Goal: Task Accomplishment & Management: Complete application form

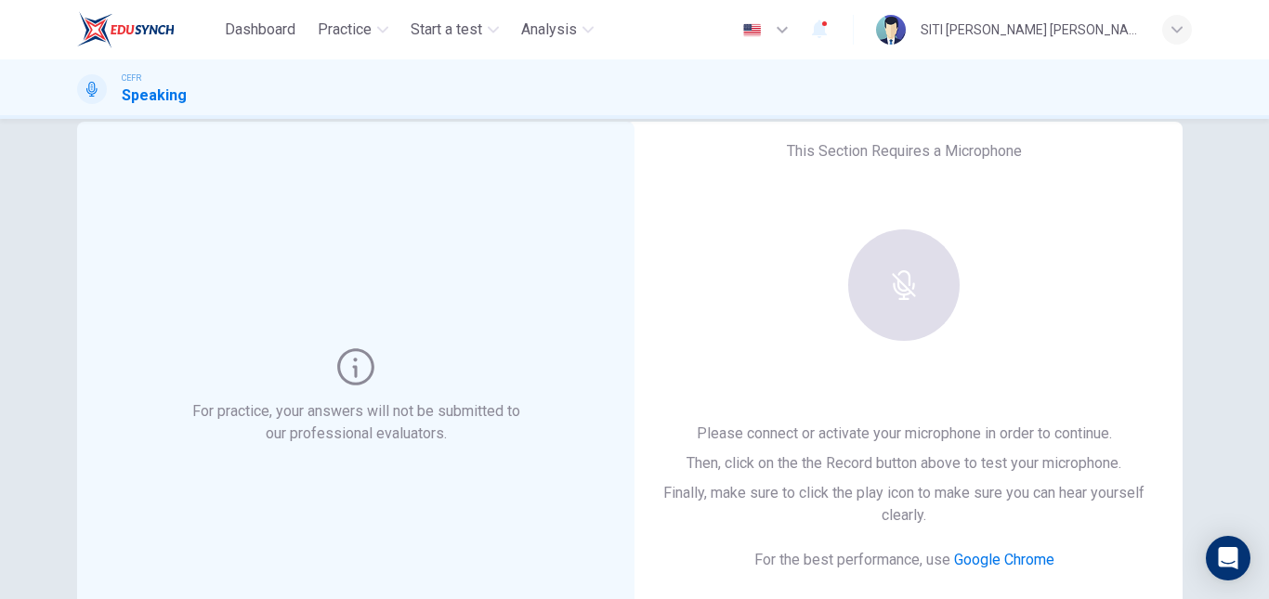
scroll to position [35, 0]
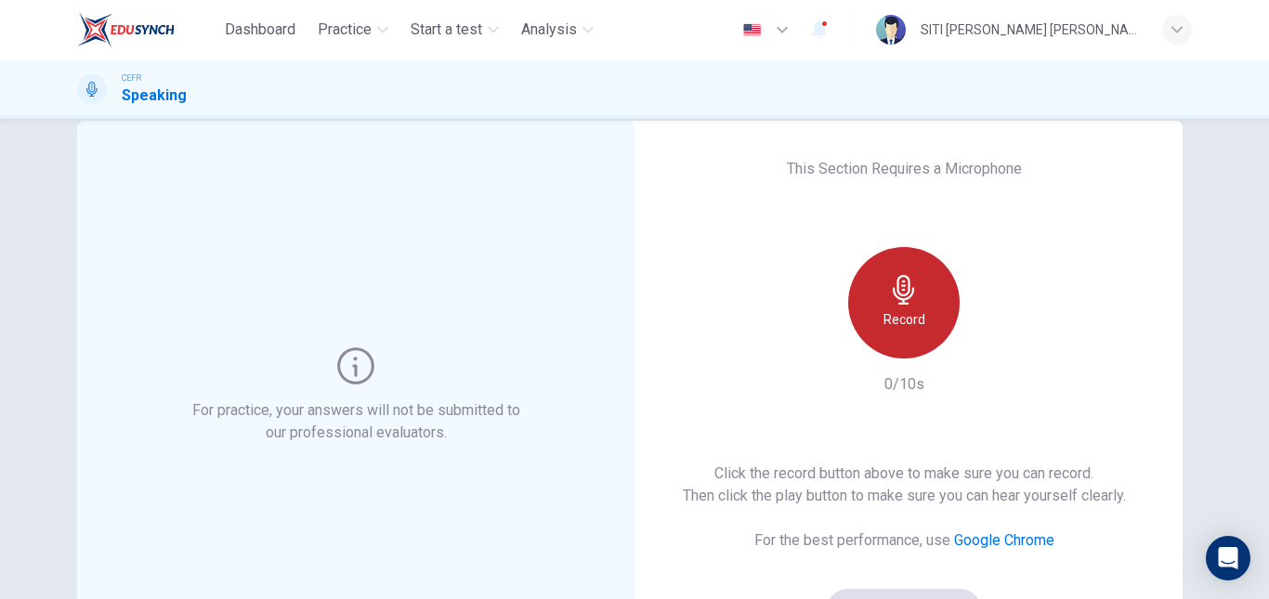
click at [884, 305] on div "Record" at bounding box center [903, 302] width 111 height 111
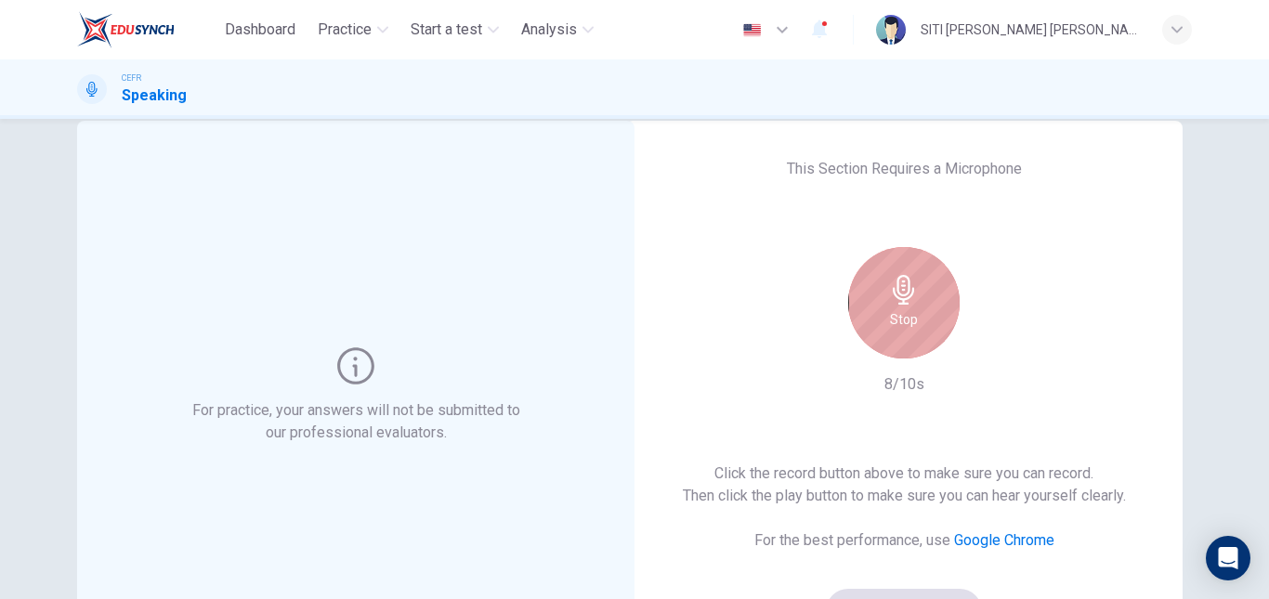
click at [884, 305] on div "Stop" at bounding box center [903, 302] width 111 height 111
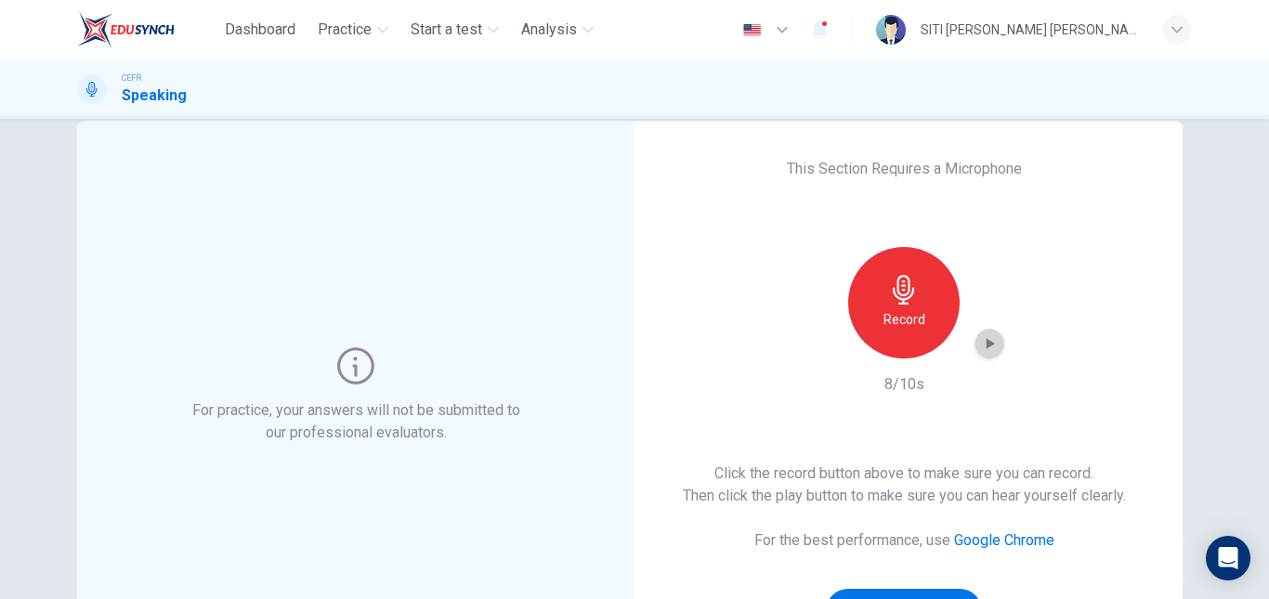
click at [982, 350] on icon "button" at bounding box center [989, 343] width 19 height 19
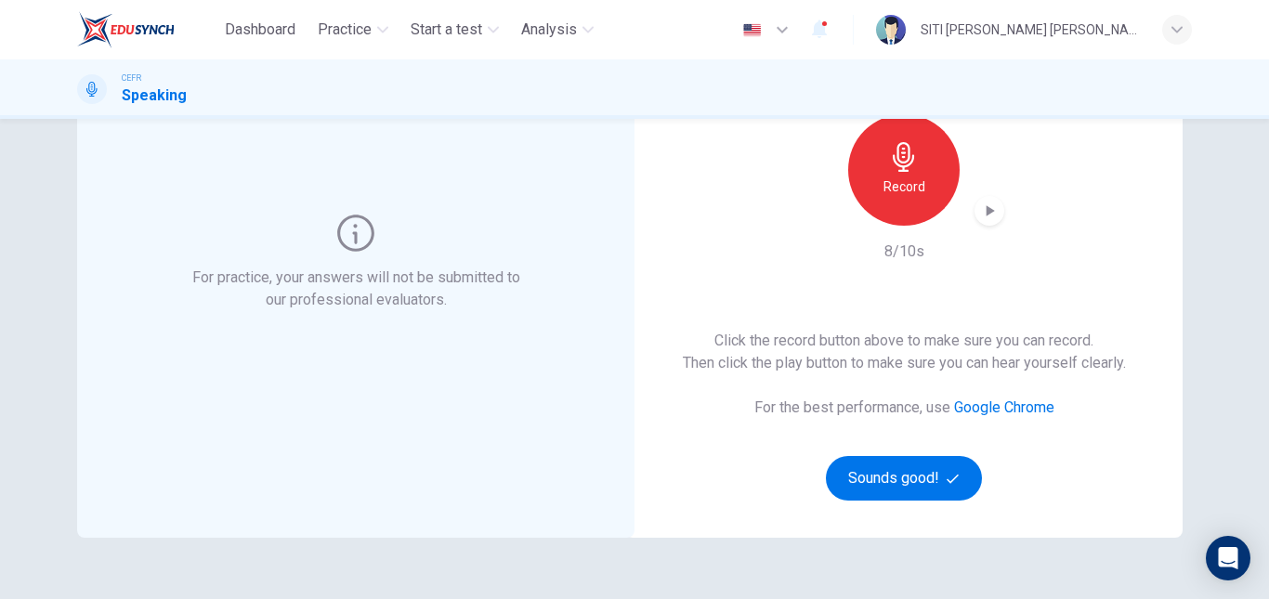
scroll to position [167, 0]
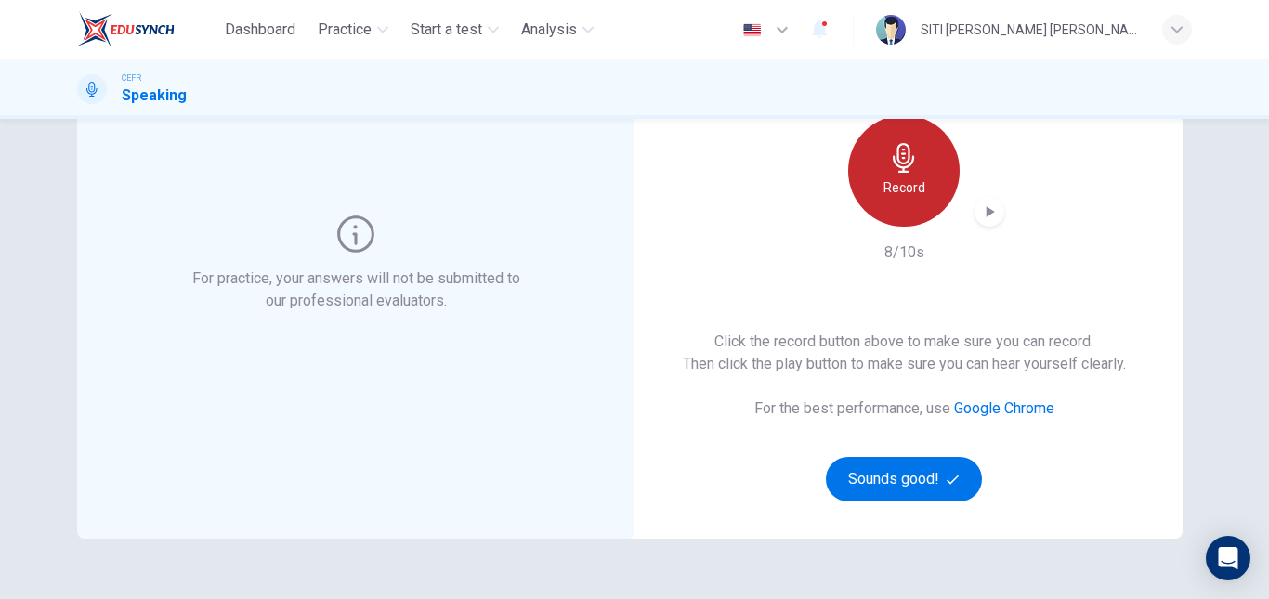
click at [924, 168] on div "Record" at bounding box center [903, 170] width 111 height 111
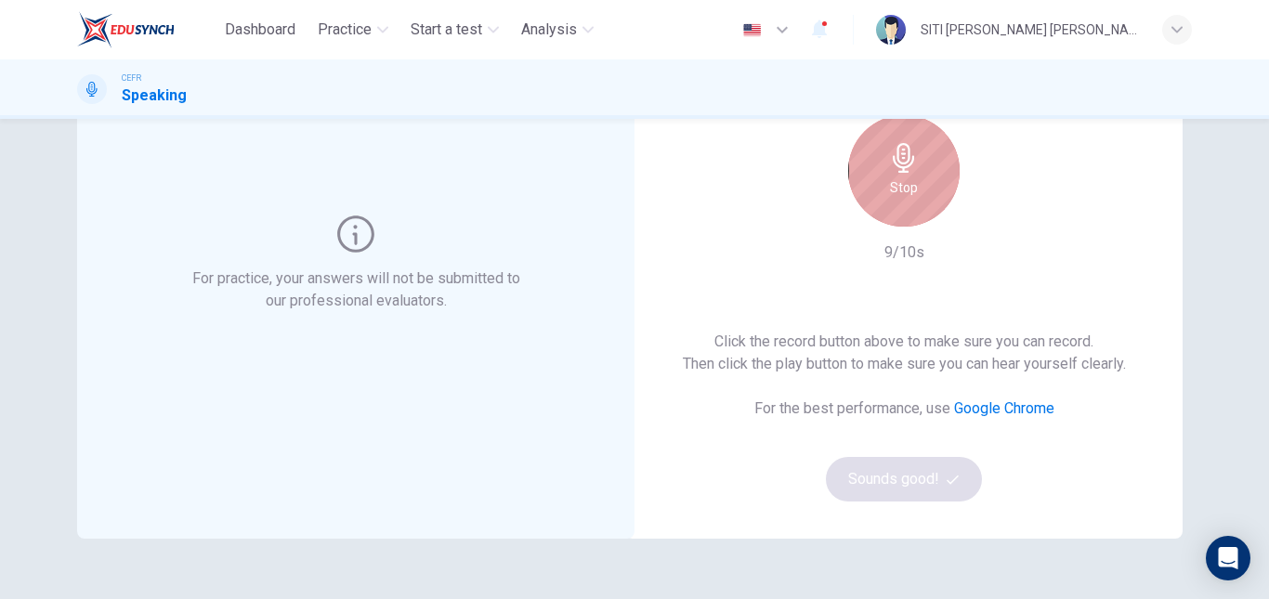
click at [924, 168] on div "Stop" at bounding box center [903, 170] width 111 height 111
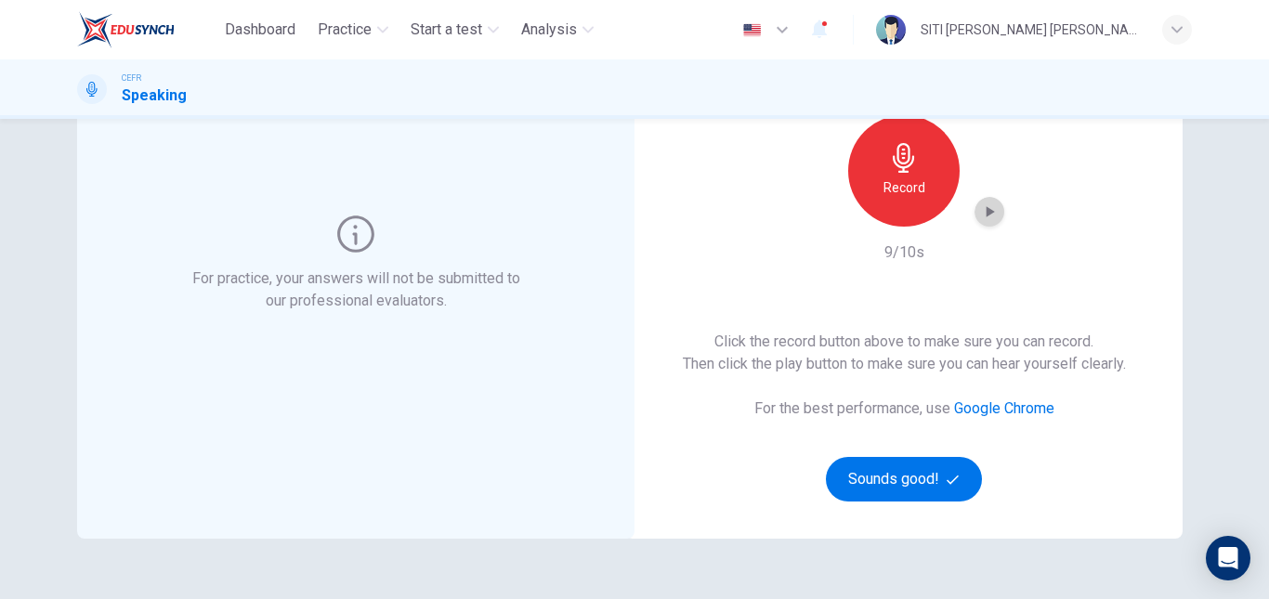
click at [986, 210] on icon "button" at bounding box center [990, 211] width 8 height 11
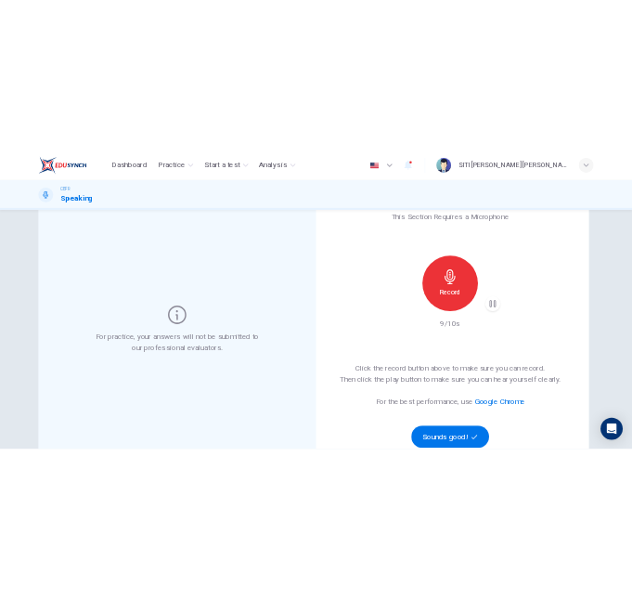
scroll to position [72, 0]
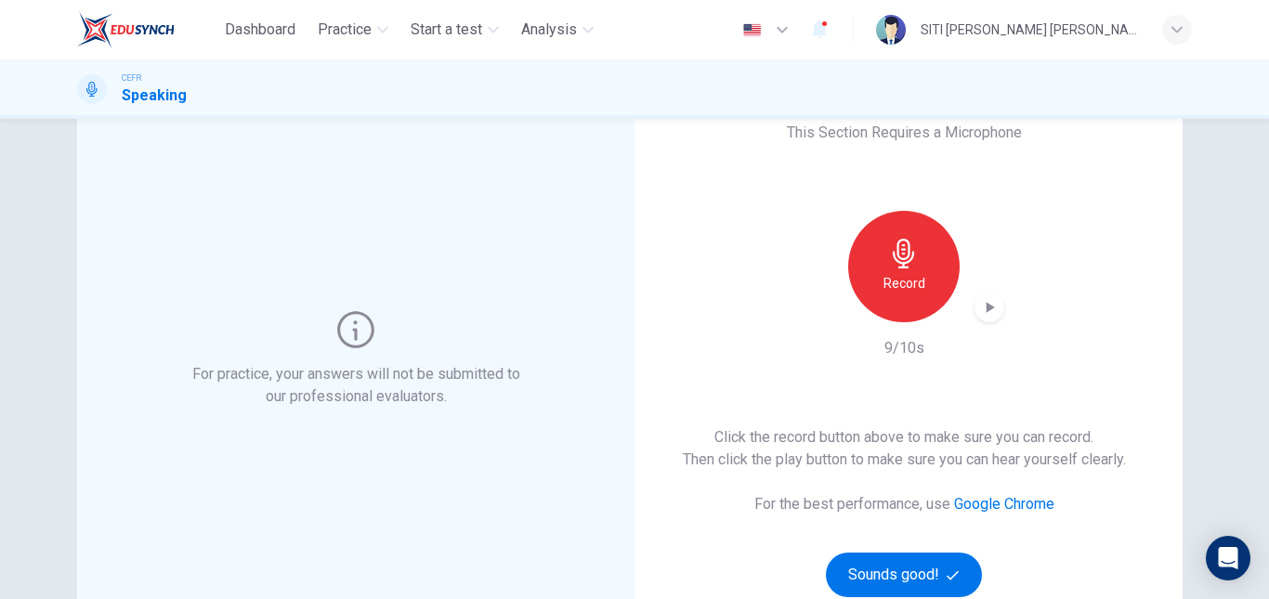
click at [1154, 133] on div "This Section Requires a Microphone Record 9/10s Click the record button above t…" at bounding box center [903, 360] width 557 height 550
click at [902, 302] on div "Record" at bounding box center [903, 266] width 111 height 111
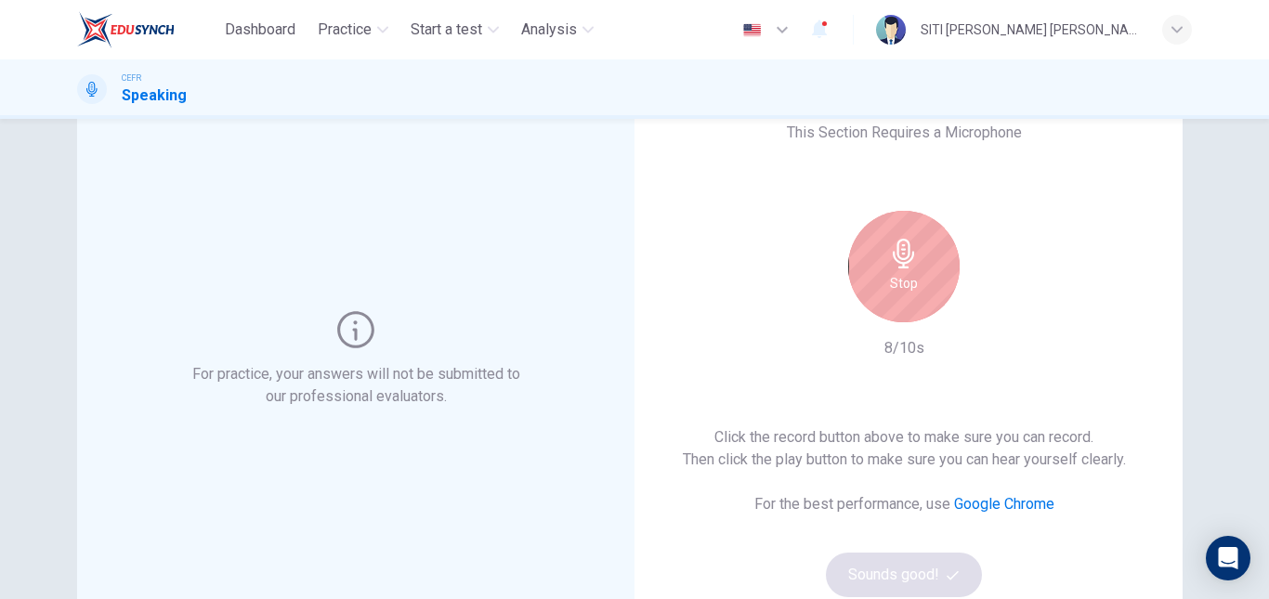
click at [902, 302] on div "Stop" at bounding box center [903, 266] width 111 height 111
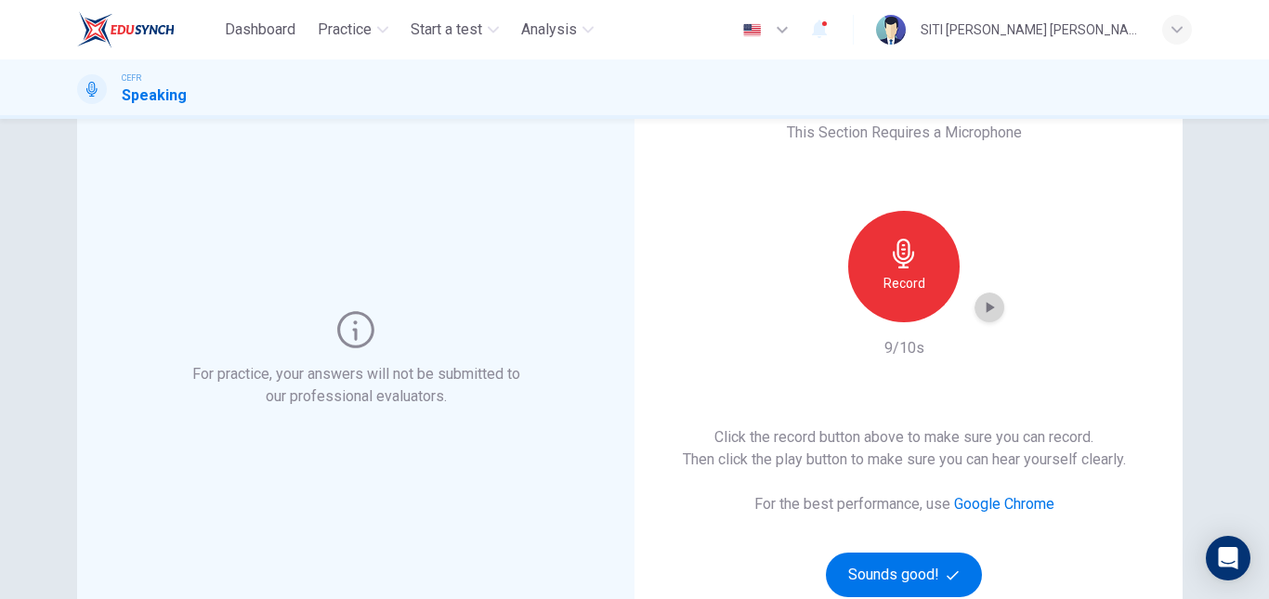
click at [984, 303] on icon "button" at bounding box center [989, 307] width 19 height 19
click at [974, 307] on div "button" at bounding box center [989, 308] width 30 height 30
click at [831, 266] on div "Record" at bounding box center [903, 266] width 201 height 111
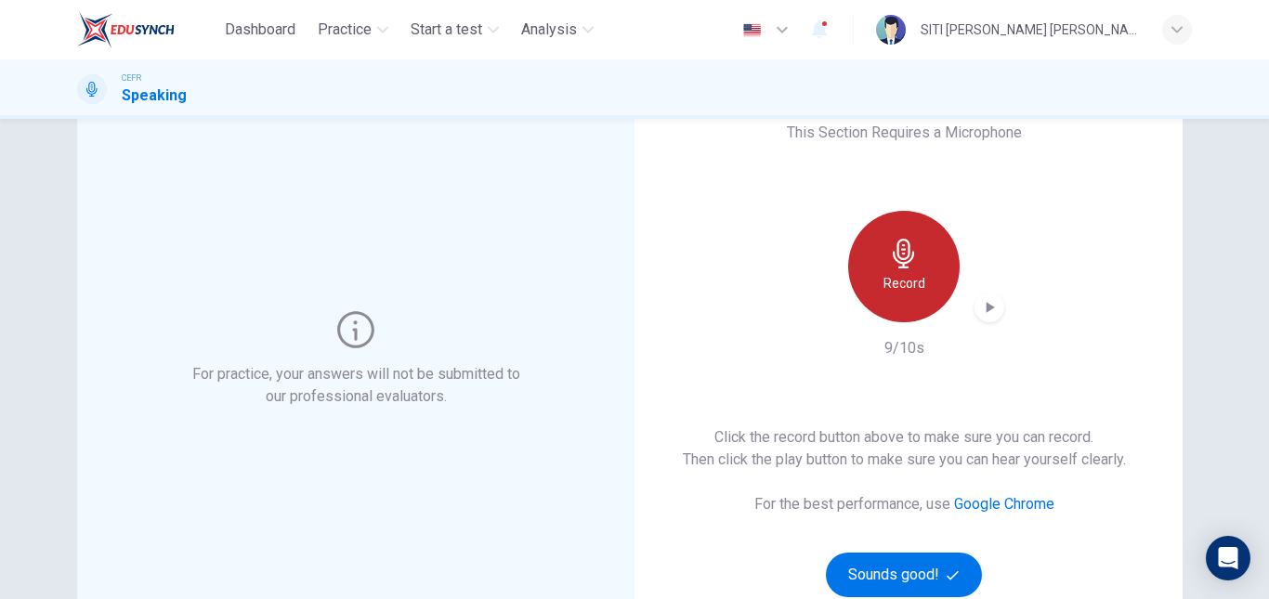
click at [902, 278] on h6 "Record" at bounding box center [904, 283] width 42 height 22
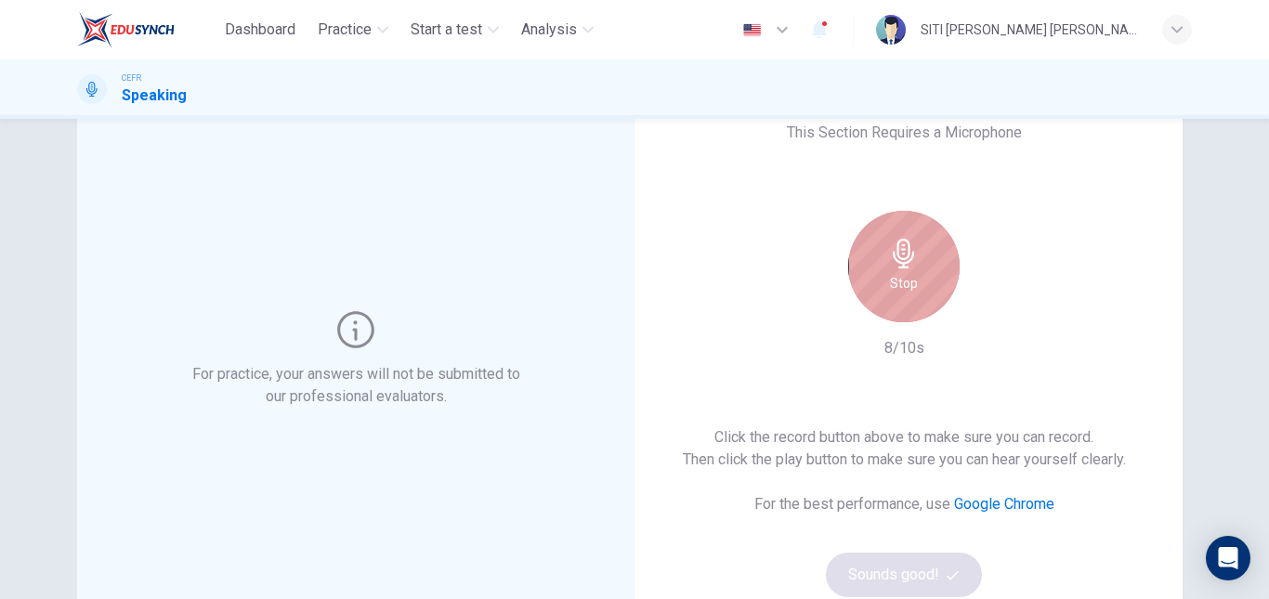
click at [902, 278] on h6 "Stop" at bounding box center [904, 283] width 28 height 22
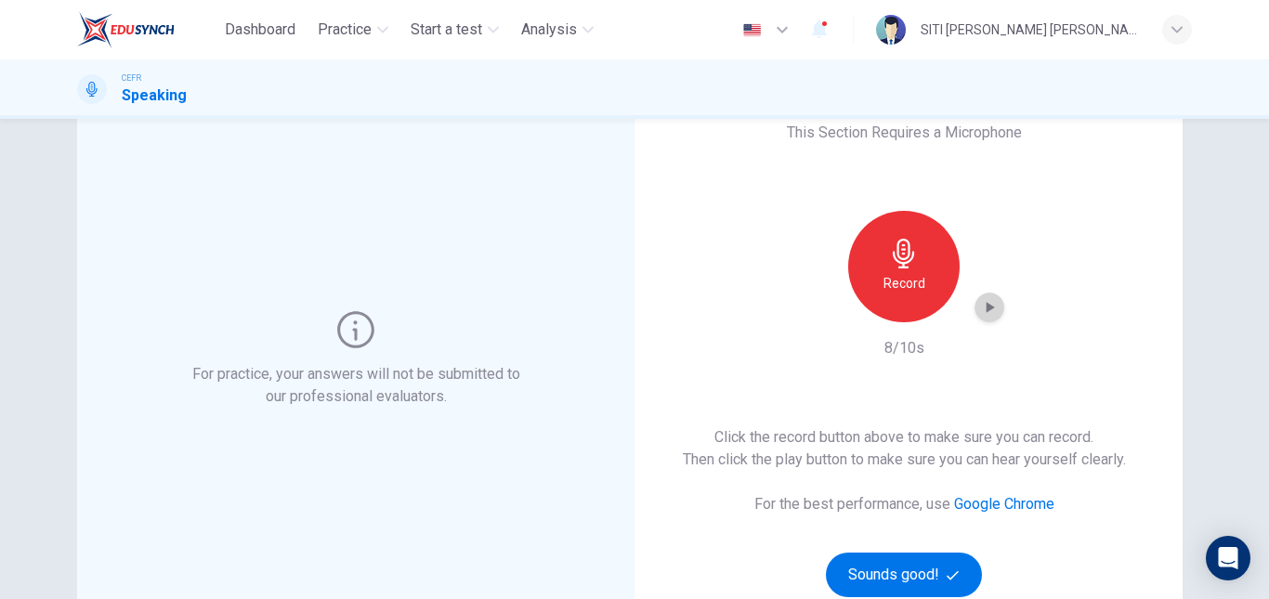
click at [981, 302] on icon "button" at bounding box center [989, 307] width 19 height 19
click at [935, 270] on div "Record" at bounding box center [903, 266] width 111 height 111
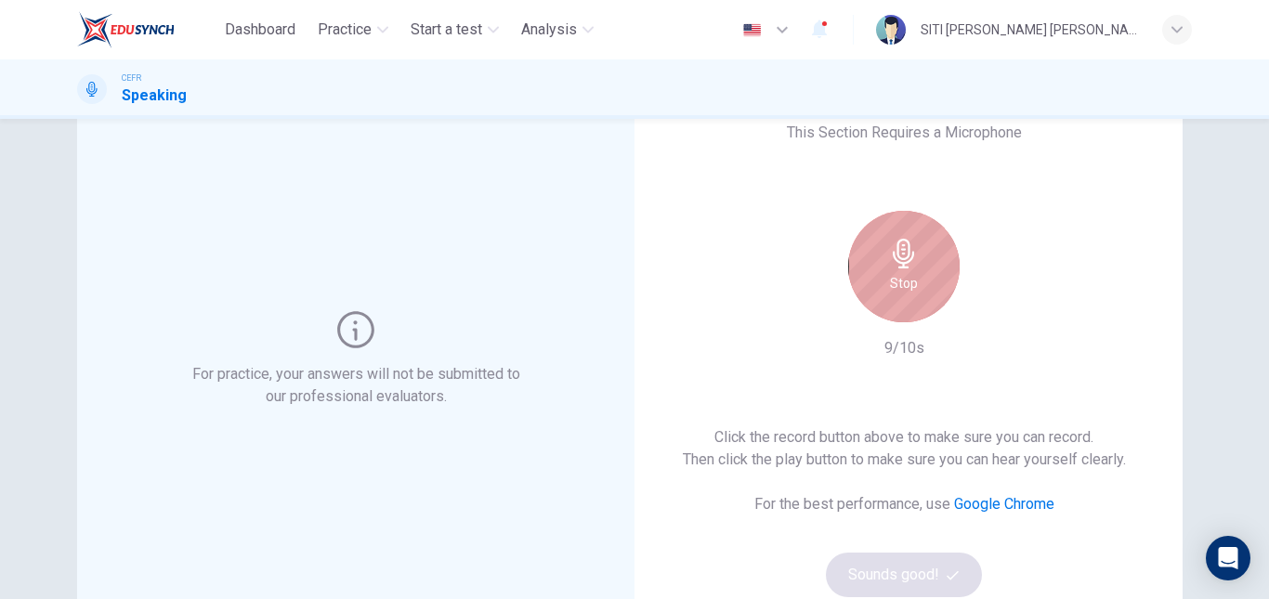
click at [922, 267] on div "Stop" at bounding box center [903, 266] width 111 height 111
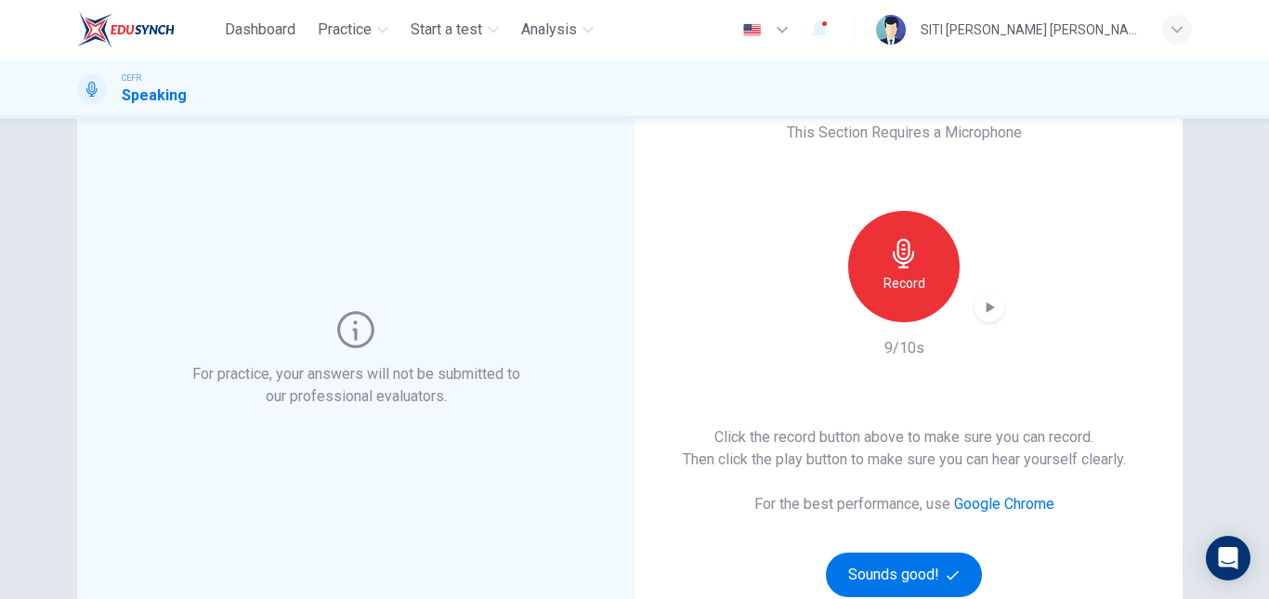
click at [981, 311] on icon "button" at bounding box center [989, 307] width 19 height 19
click at [984, 434] on h6 "Click the record button above to make sure you can record. Then click the play …" at bounding box center [904, 448] width 443 height 45
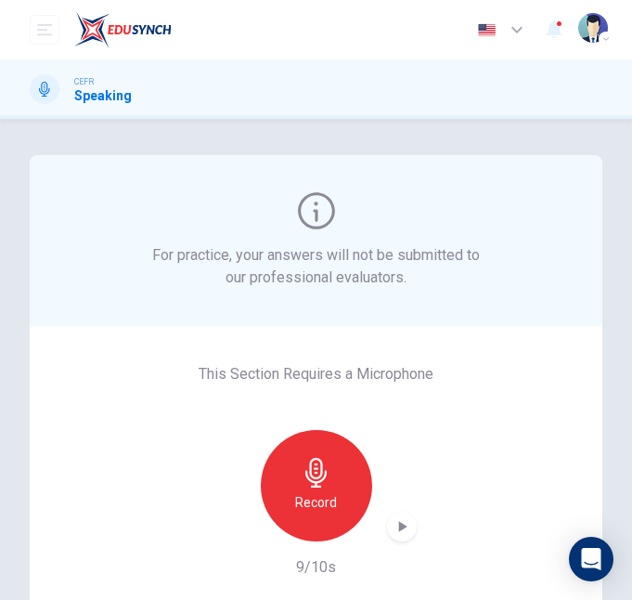
scroll to position [320, 0]
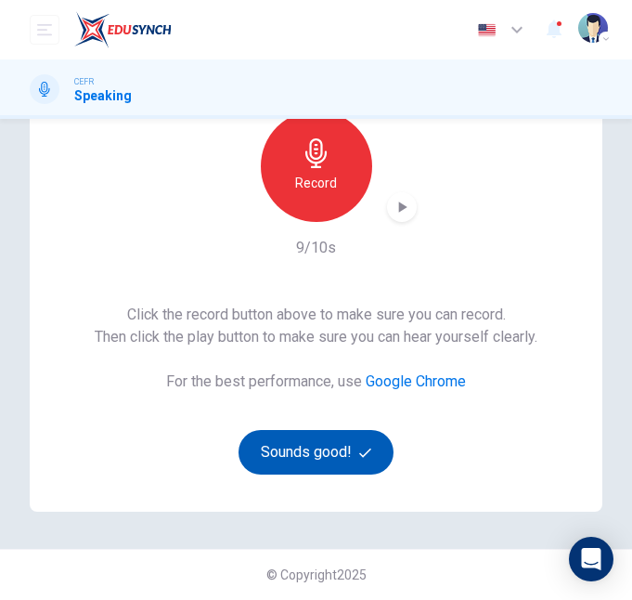
click at [320, 448] on button "Sounds good!" at bounding box center [317, 452] width 156 height 45
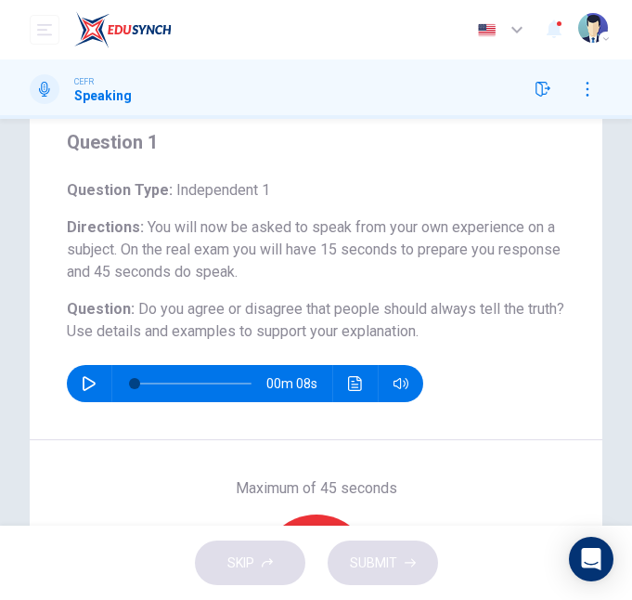
scroll to position [68, 0]
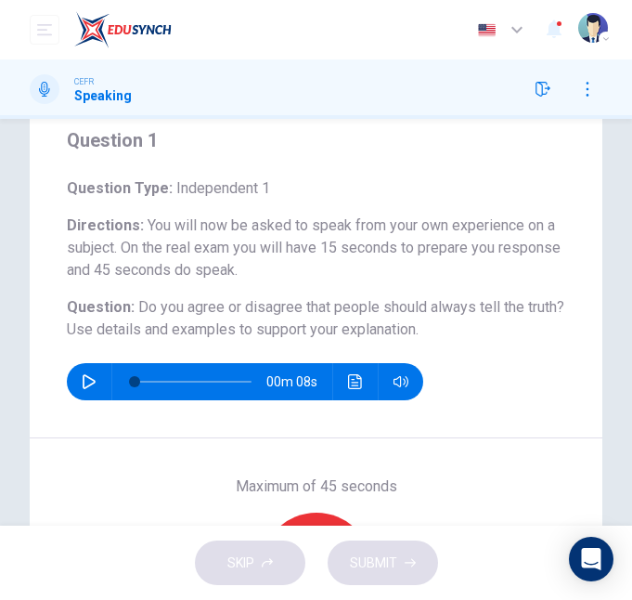
drag, startPoint x: 134, startPoint y: 308, endPoint x: 476, endPoint y: 332, distance: 343.5
click at [476, 332] on h6 "Question : Do you agree or disagree that people should always tell the truth? U…" at bounding box center [316, 318] width 499 height 45
drag, startPoint x: 476, startPoint y: 332, endPoint x: 174, endPoint y: 321, distance: 302.9
click at [174, 321] on h6 "Question : Do you agree or disagree that people should always tell the truth? U…" at bounding box center [316, 318] width 499 height 45
click at [138, 303] on span "Do you agree or disagree that people should always tell the truth?" at bounding box center [351, 307] width 426 height 18
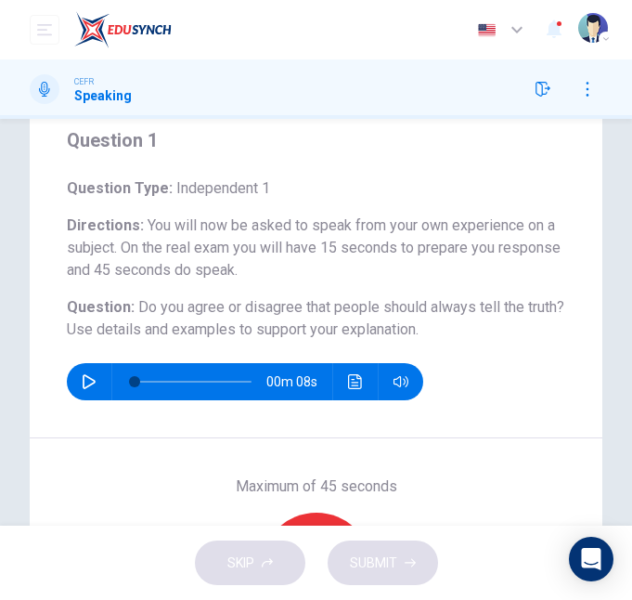
drag, startPoint x: 137, startPoint y: 303, endPoint x: 350, endPoint y: 318, distance: 213.2
click at [350, 318] on h6 "Question : Do you agree or disagree that people should always tell the truth? U…" at bounding box center [316, 318] width 499 height 45
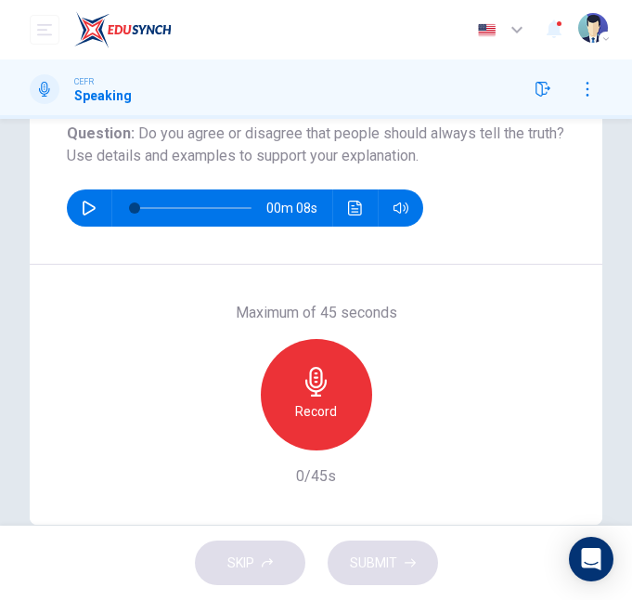
scroll to position [278, 0]
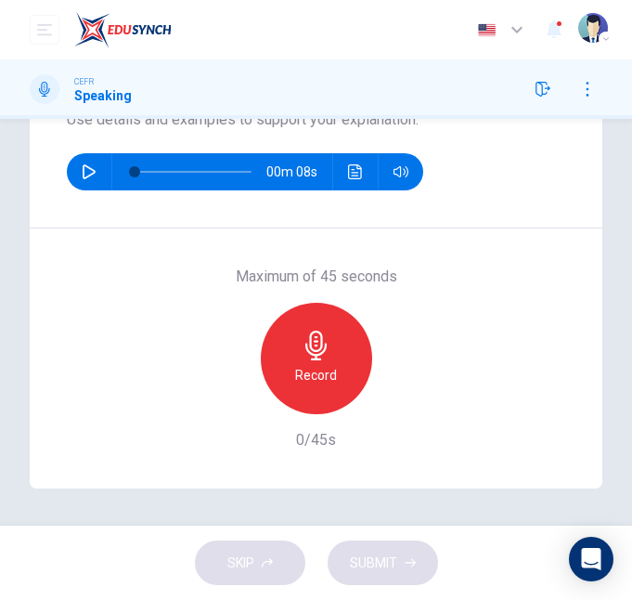
click at [315, 338] on icon "button" at bounding box center [317, 346] width 30 height 30
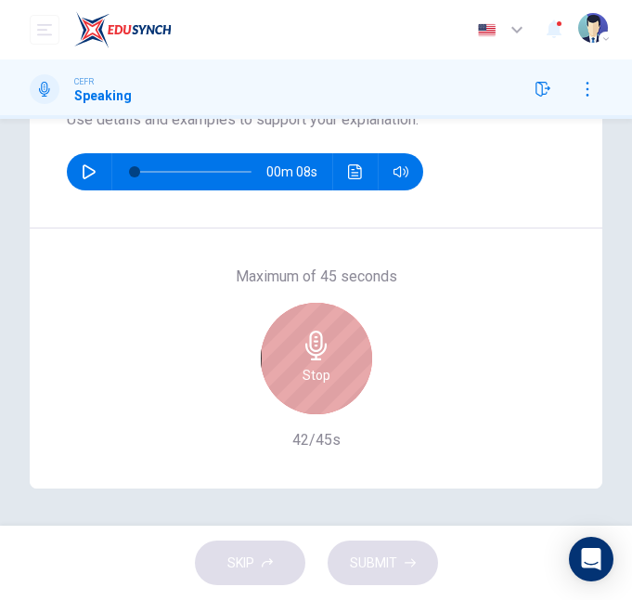
click at [315, 338] on icon "button" at bounding box center [317, 346] width 30 height 30
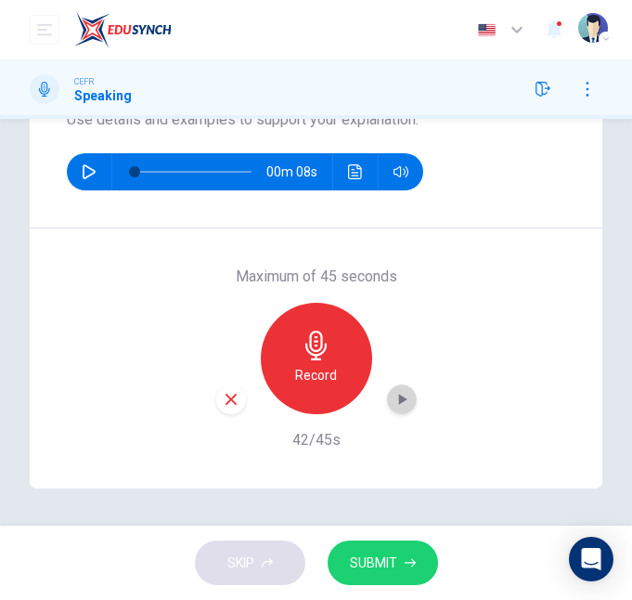
click at [398, 390] on icon "button" at bounding box center [402, 399] width 19 height 19
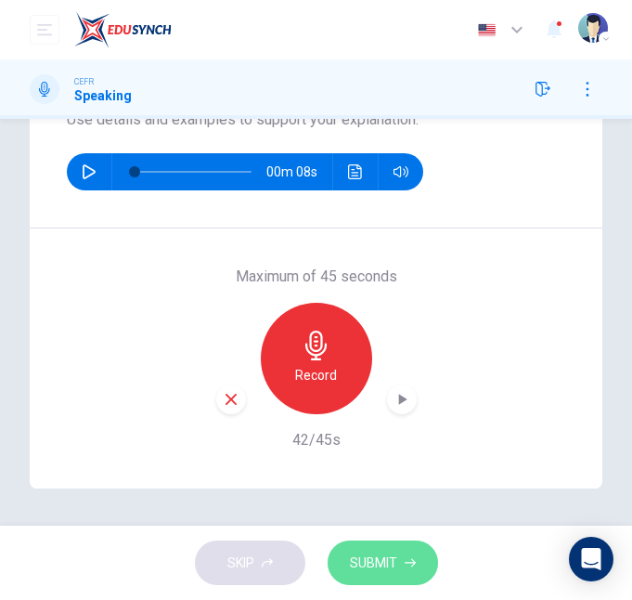
click at [379, 550] on span "SUBMIT" at bounding box center [373, 563] width 47 height 23
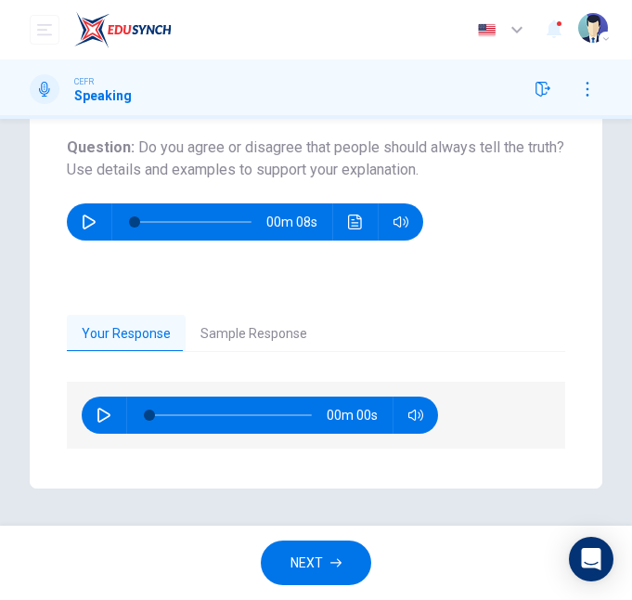
scroll to position [228, 0]
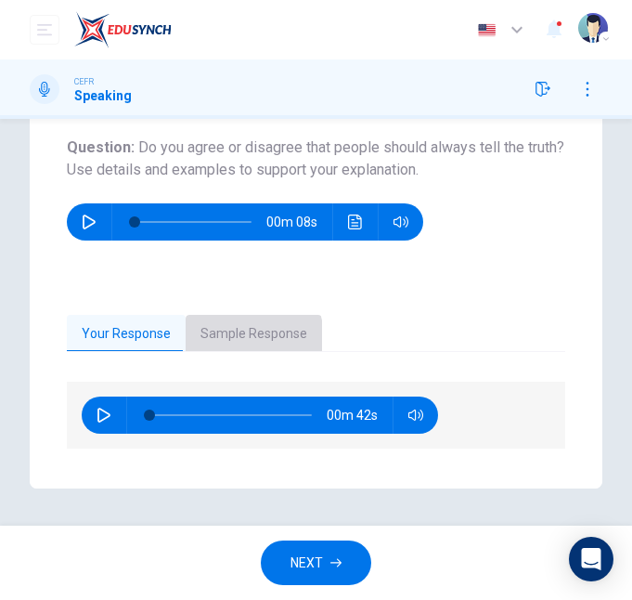
click at [229, 339] on button "Sample Response" at bounding box center [254, 334] width 137 height 39
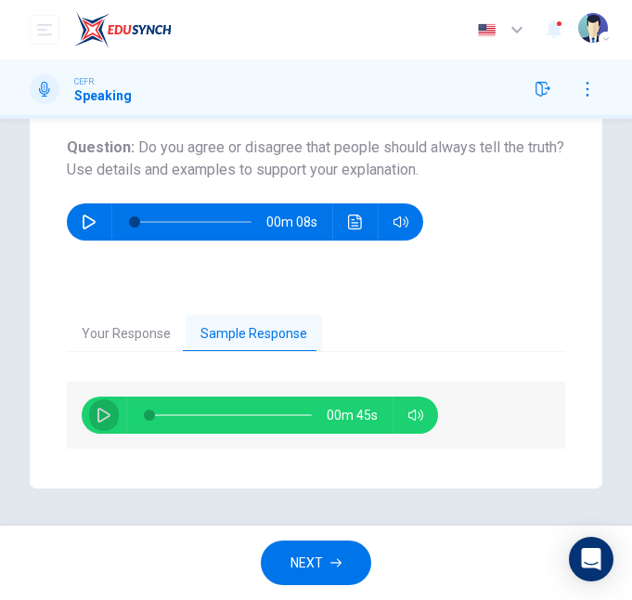
click at [98, 411] on icon "button" at bounding box center [104, 415] width 15 height 15
type input "84"
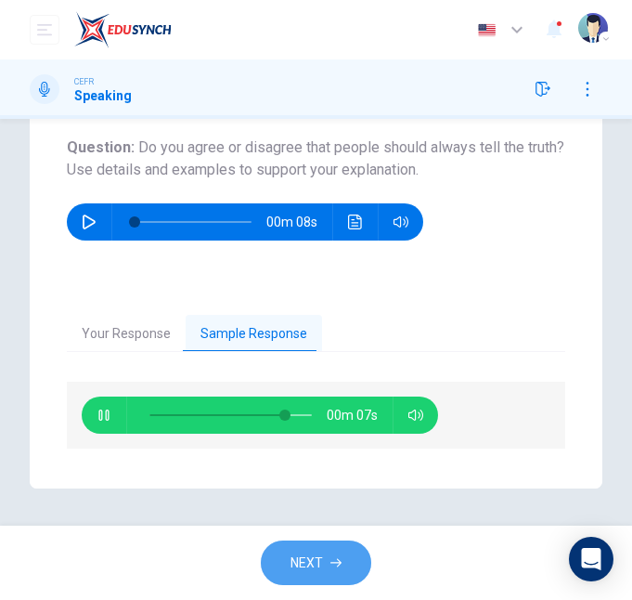
click at [329, 550] on button "NEXT" at bounding box center [316, 563] width 111 height 46
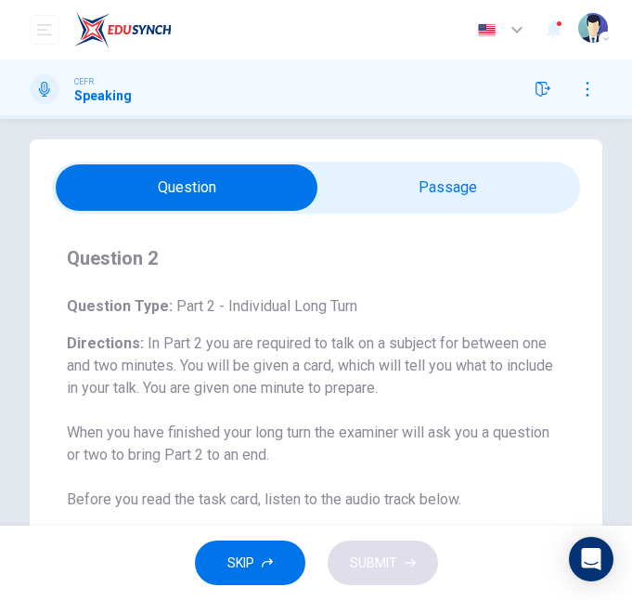
scroll to position [13, 0]
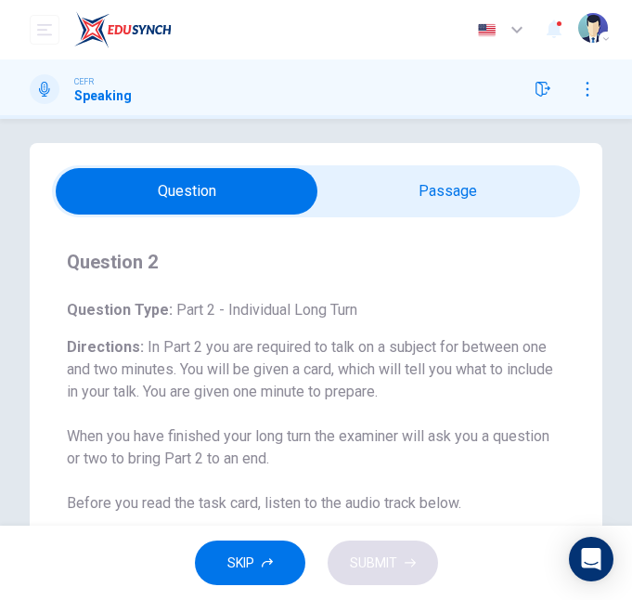
click at [375, 206] on input "checkbox" at bounding box center [187, 191] width 793 height 46
checkbox input "true"
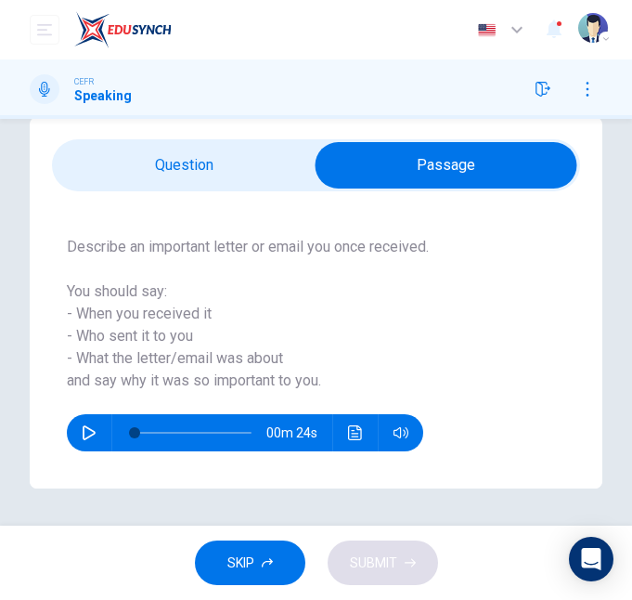
scroll to position [0, 0]
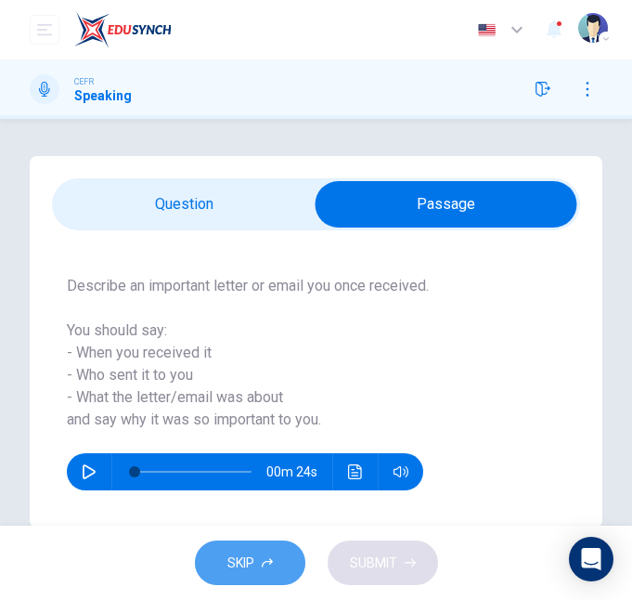
click at [252, 542] on button "SKIP" at bounding box center [250, 563] width 111 height 46
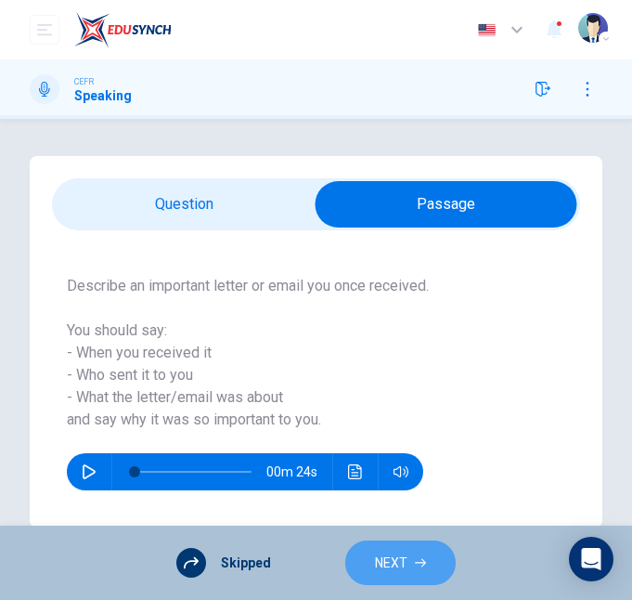
click at [362, 550] on button "NEXT" at bounding box center [400, 563] width 111 height 46
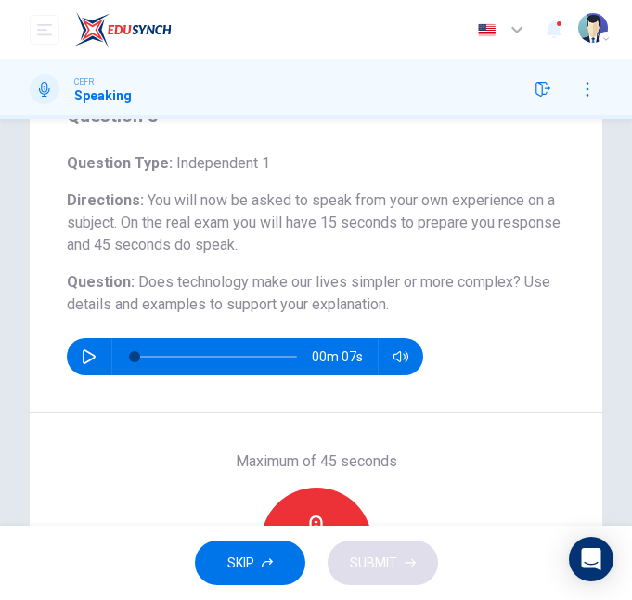
scroll to position [278, 0]
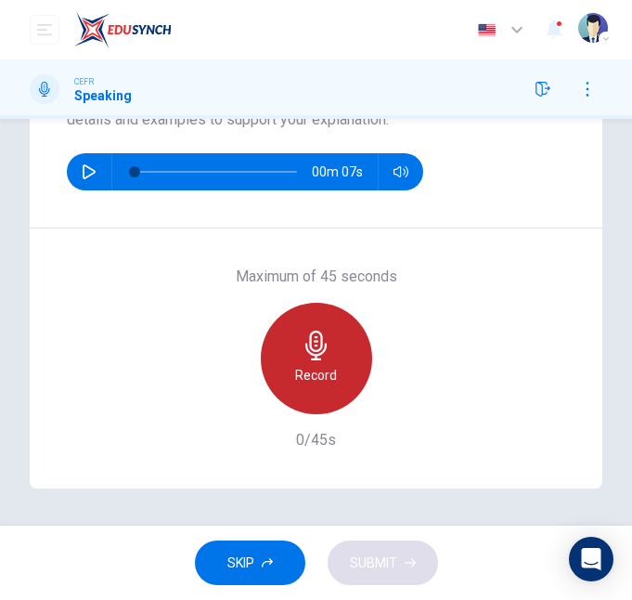
click at [360, 374] on div "Record" at bounding box center [316, 358] width 111 height 111
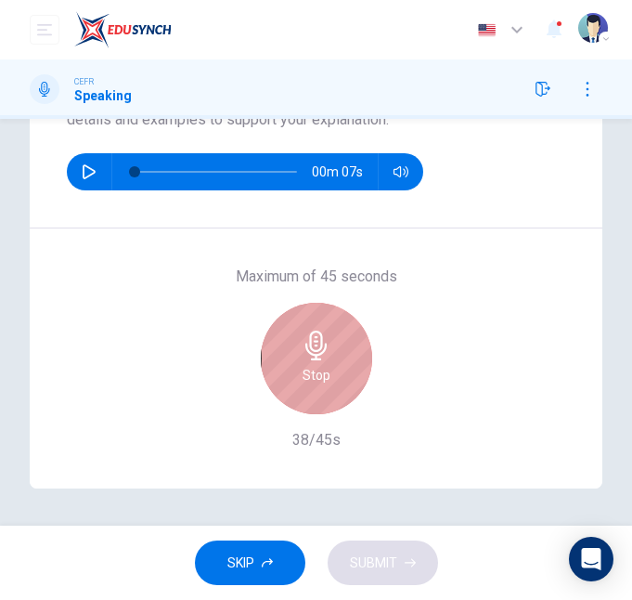
click at [360, 374] on div "Stop" at bounding box center [316, 358] width 111 height 111
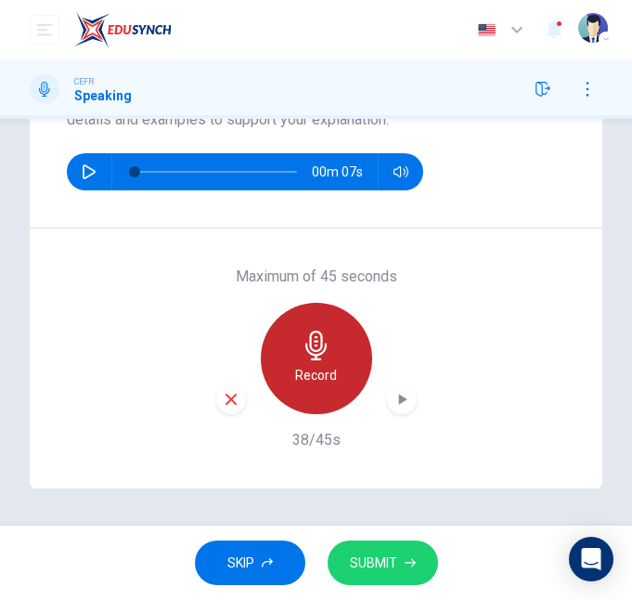
click at [322, 354] on icon "button" at bounding box center [317, 346] width 30 height 30
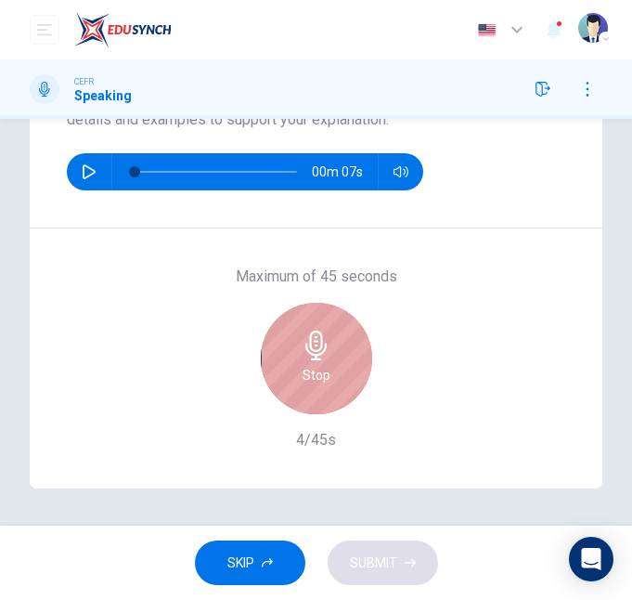
click at [322, 354] on icon "button" at bounding box center [317, 346] width 30 height 30
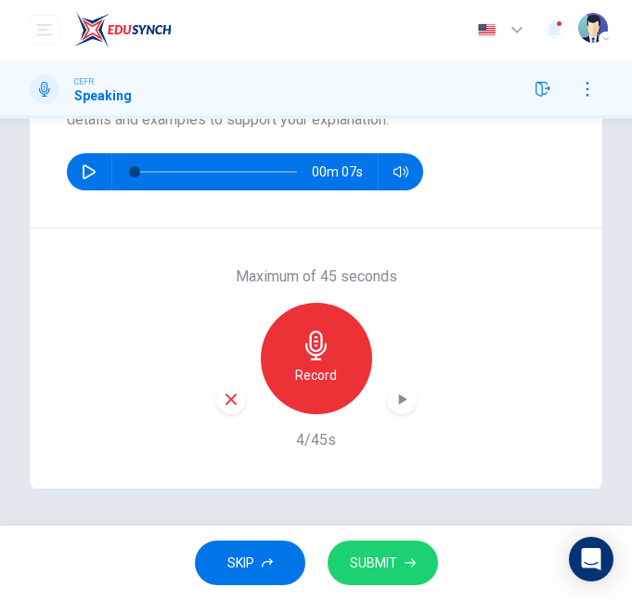
click at [322, 354] on icon "button" at bounding box center [317, 346] width 30 height 30
click at [387, 405] on div "button" at bounding box center [402, 399] width 30 height 30
click at [373, 550] on span "SUBMIT" at bounding box center [373, 563] width 47 height 23
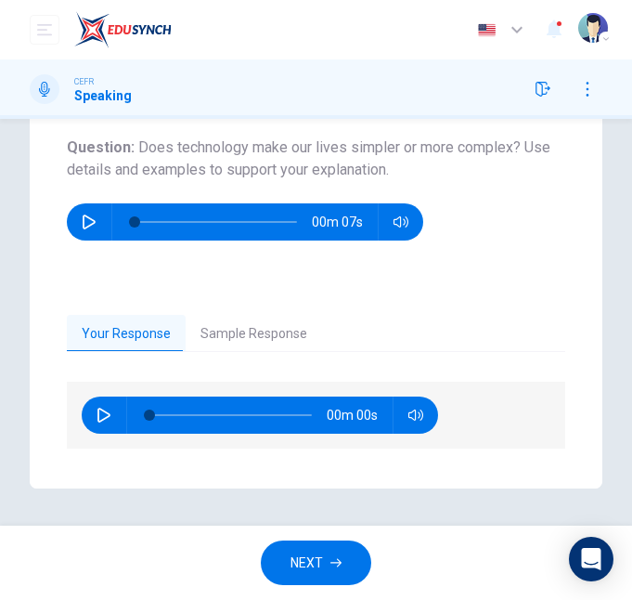
scroll to position [228, 0]
click at [593, 150] on div "Question 3 Question Type : Independent 1 Directions : You will now be asked to …" at bounding box center [316, 208] width 632 height 560
click at [307, 550] on span "NEXT" at bounding box center [307, 563] width 33 height 23
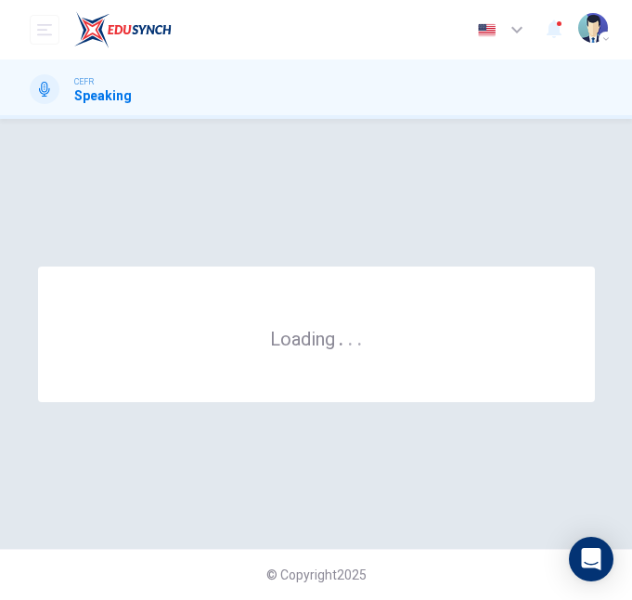
scroll to position [0, 0]
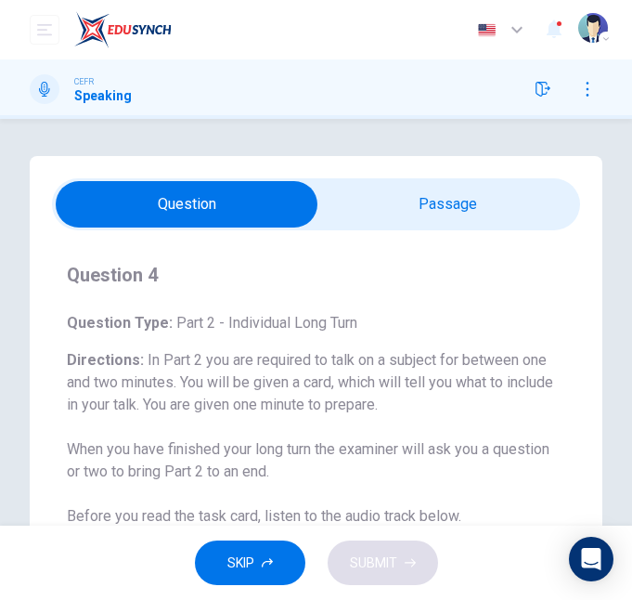
click at [393, 199] on input "checkbox" at bounding box center [187, 204] width 793 height 46
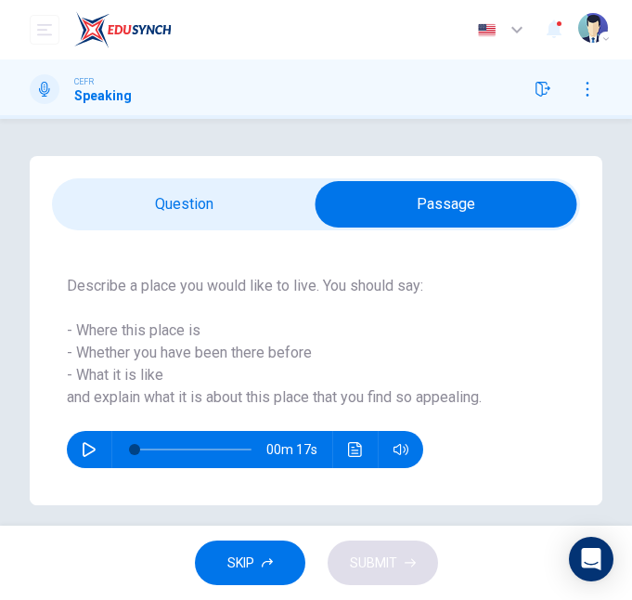
click at [212, 215] on input "checkbox" at bounding box center [446, 204] width 793 height 46
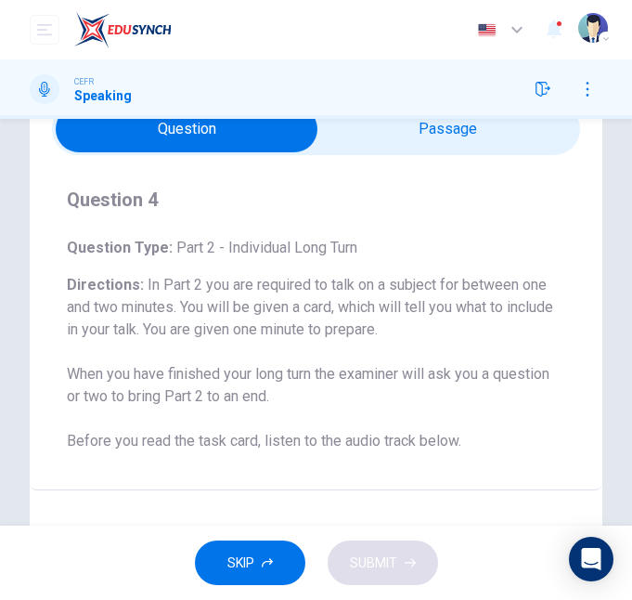
scroll to position [85, 0]
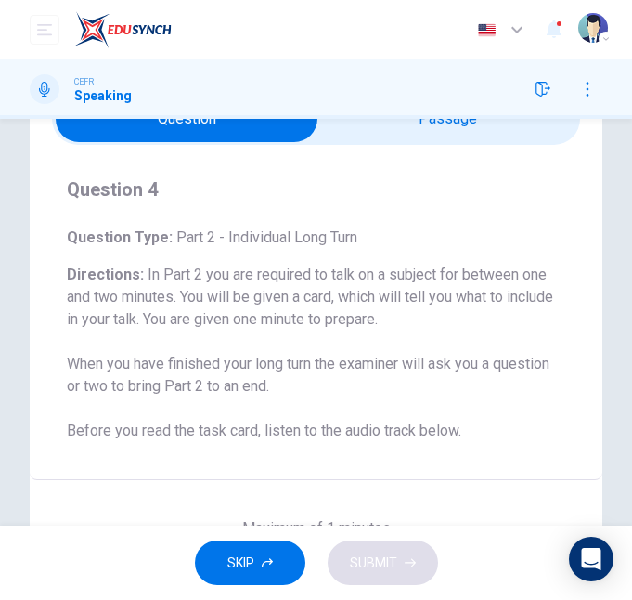
click at [410, 139] on input "checkbox" at bounding box center [187, 119] width 793 height 46
checkbox input "true"
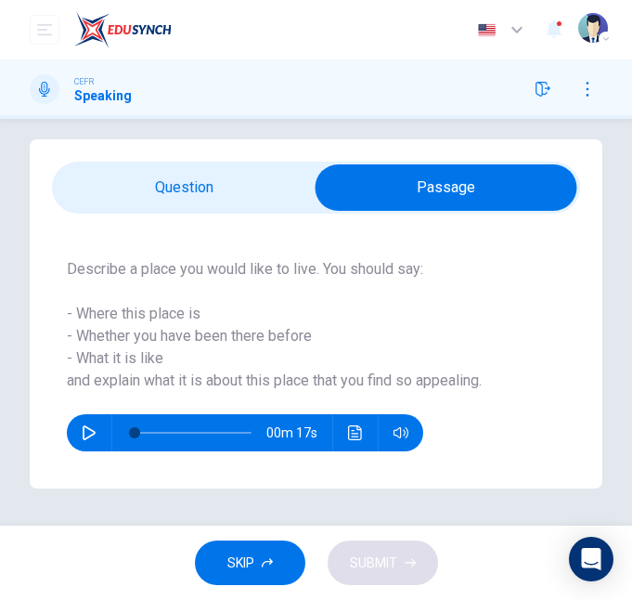
scroll to position [17, 0]
click at [218, 550] on button "SKIP" at bounding box center [250, 563] width 111 height 46
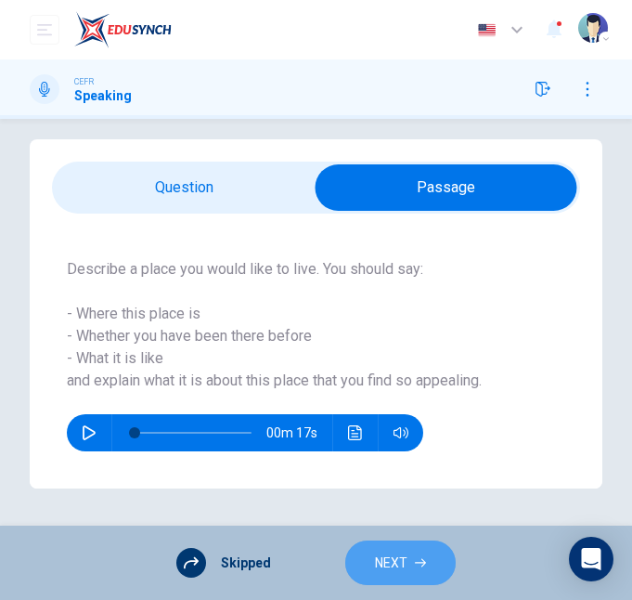
click at [396, 550] on span "NEXT" at bounding box center [391, 563] width 33 height 23
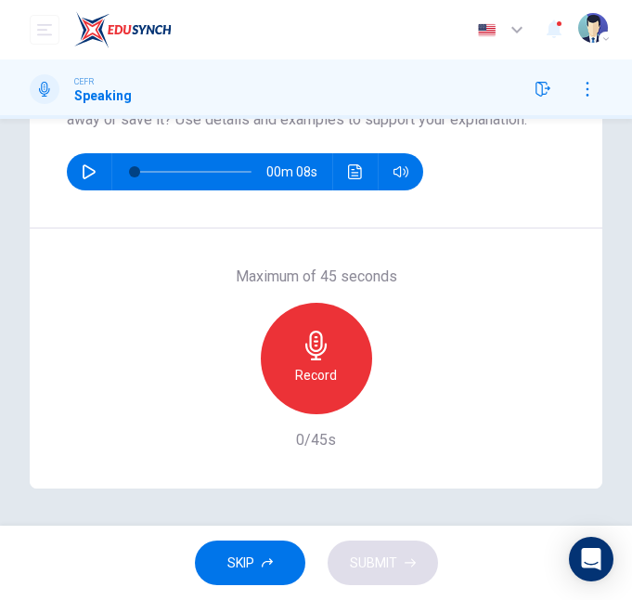
scroll to position [278, 0]
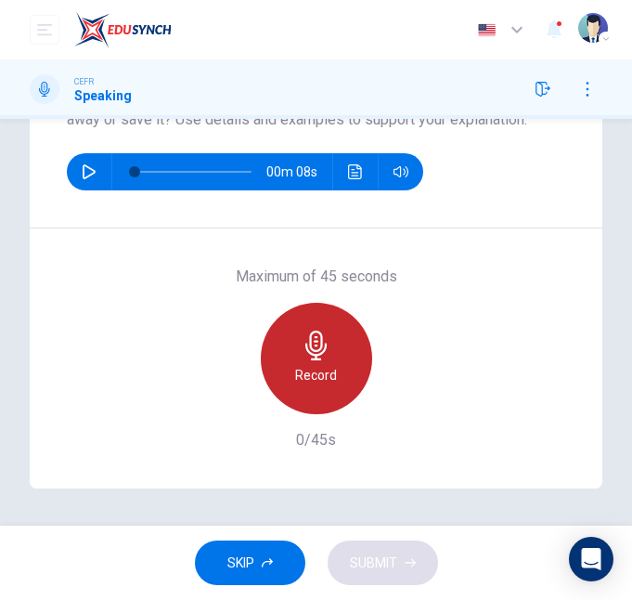
click at [341, 356] on div "Record" at bounding box center [316, 358] width 111 height 111
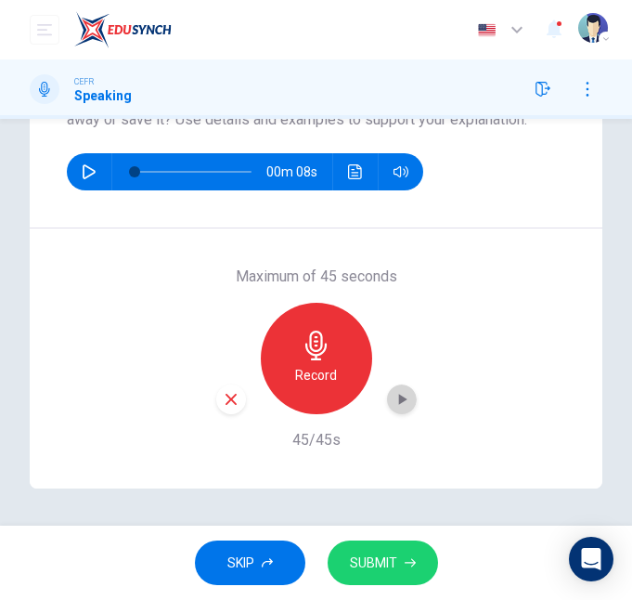
click at [398, 393] on icon "button" at bounding box center [402, 399] width 19 height 19
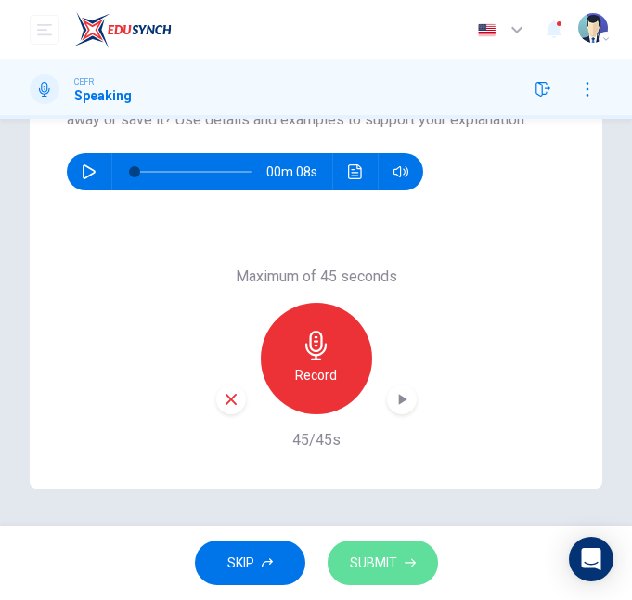
click at [360, 550] on span "SUBMIT" at bounding box center [373, 563] width 47 height 23
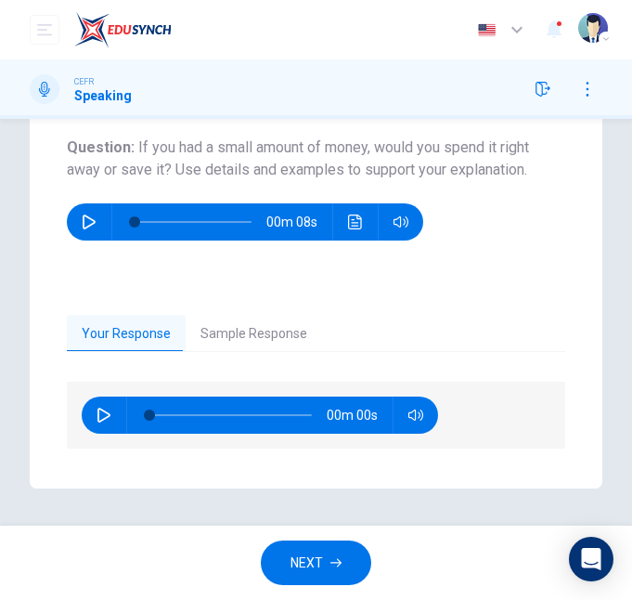
scroll to position [228, 0]
drag, startPoint x: 261, startPoint y: 310, endPoint x: 261, endPoint y: 325, distance: 14.9
click at [261, 325] on div "Your Response Sample Response 00m 00s 00m 44s" at bounding box center [316, 383] width 573 height 211
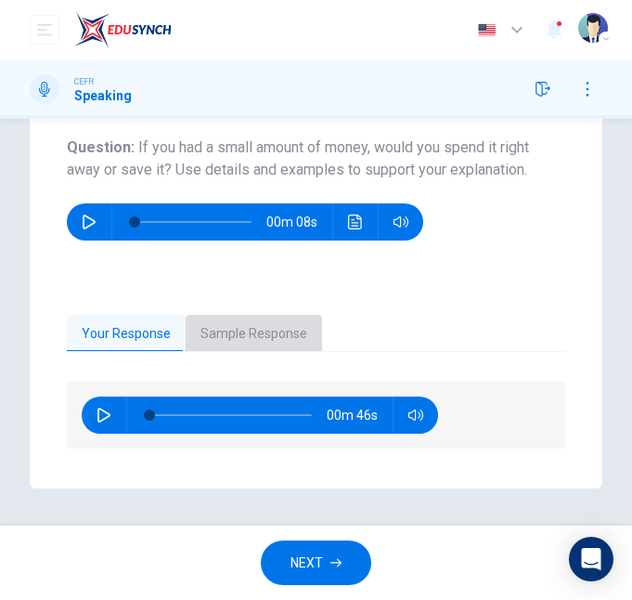
click at [261, 325] on button "Sample Response" at bounding box center [254, 334] width 137 height 39
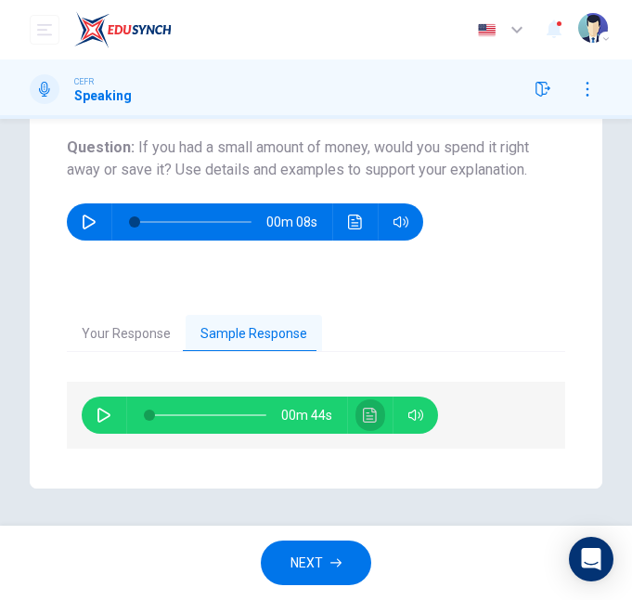
click at [365, 415] on icon "Click to see the audio transcription" at bounding box center [370, 415] width 15 height 15
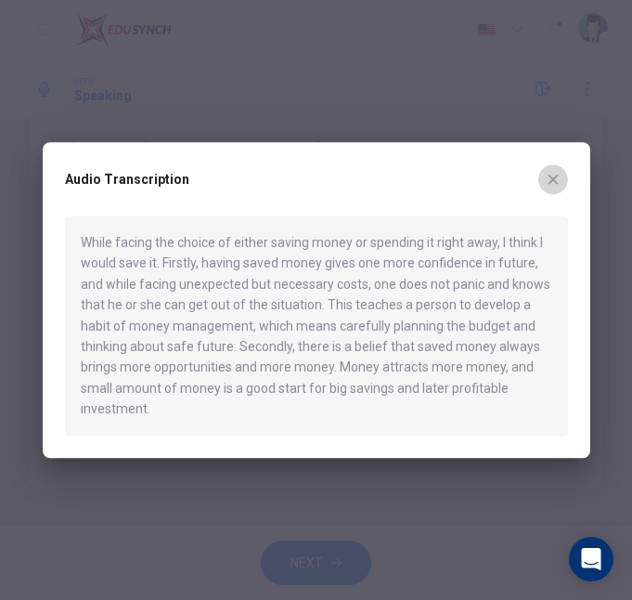
click at [541, 172] on button "button" at bounding box center [554, 179] width 30 height 30
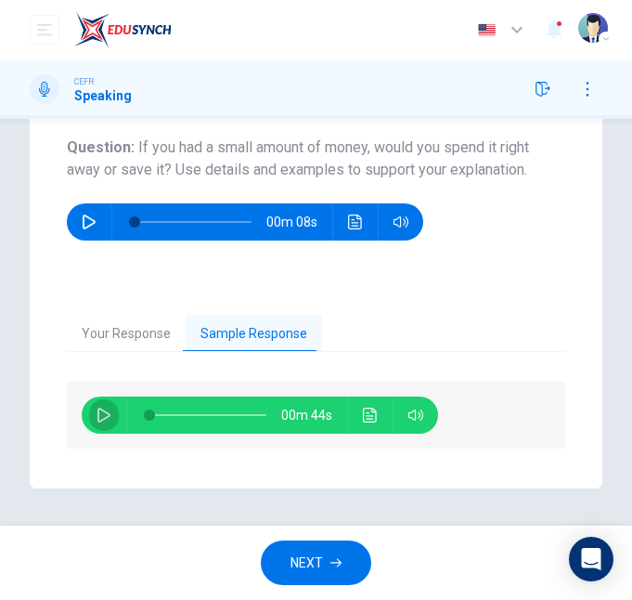
click at [101, 420] on icon "button" at bounding box center [104, 415] width 15 height 15
type input "81"
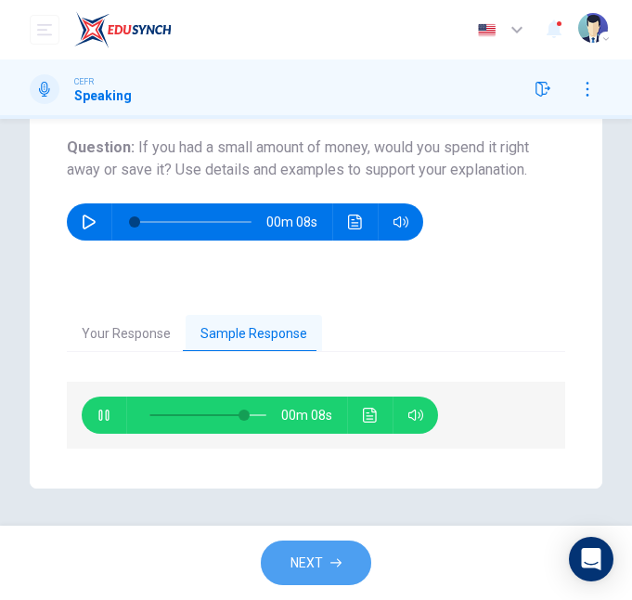
click at [319, 550] on span "NEXT" at bounding box center [307, 563] width 33 height 23
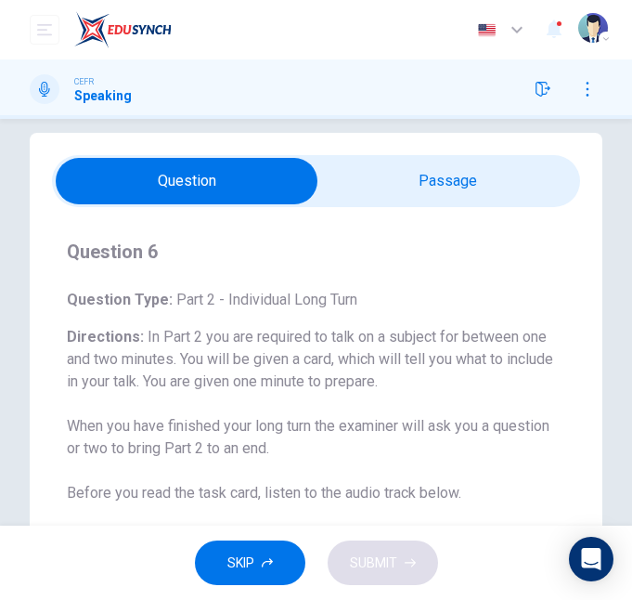
scroll to position [20, 0]
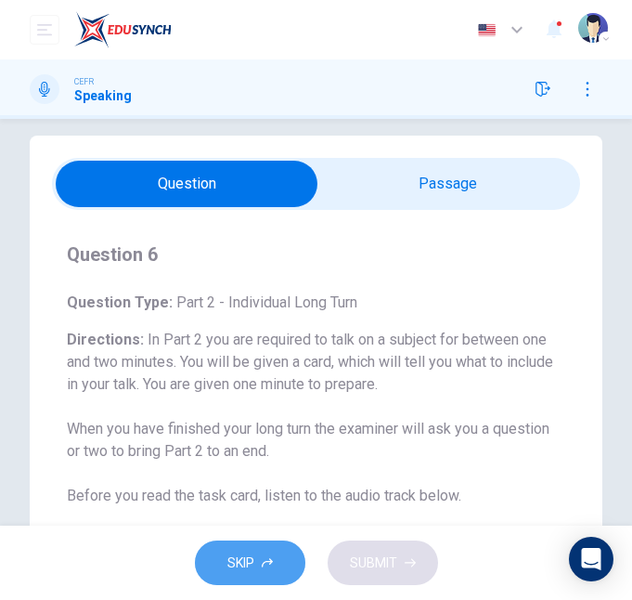
click at [249, 550] on span "SKIP" at bounding box center [241, 563] width 27 height 23
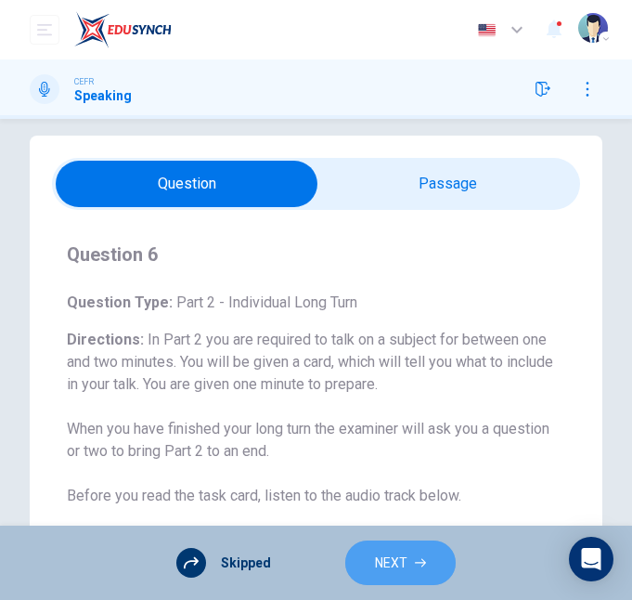
click at [399, 550] on span "NEXT" at bounding box center [391, 563] width 33 height 23
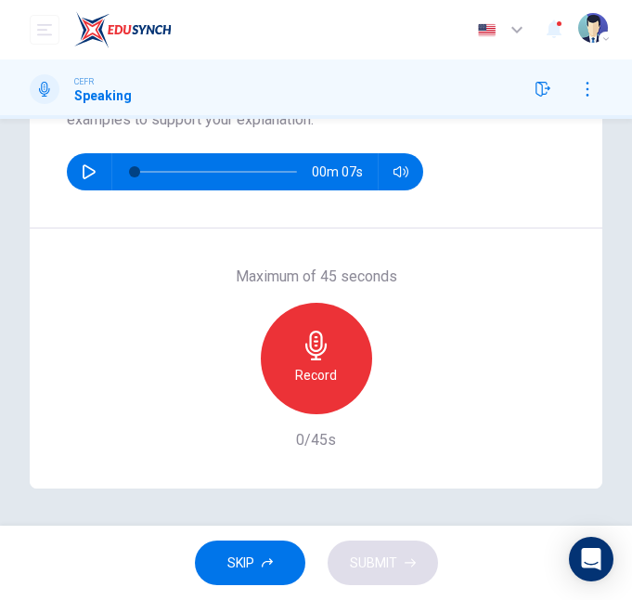
scroll to position [278, 0]
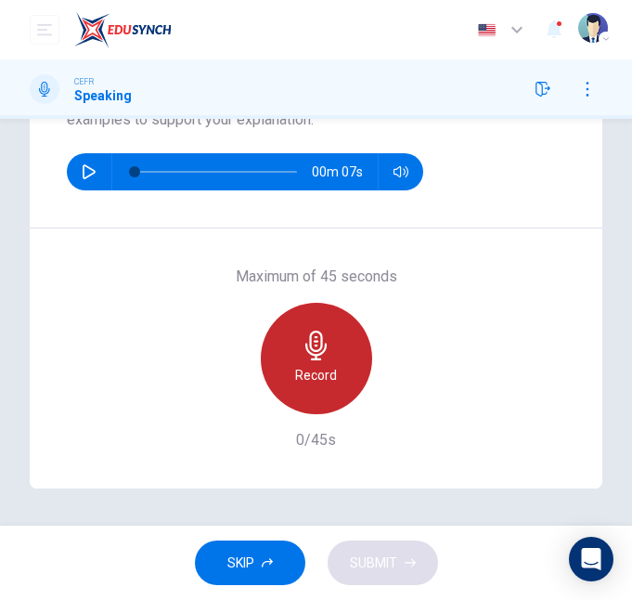
click at [342, 347] on div "Record" at bounding box center [316, 358] width 111 height 111
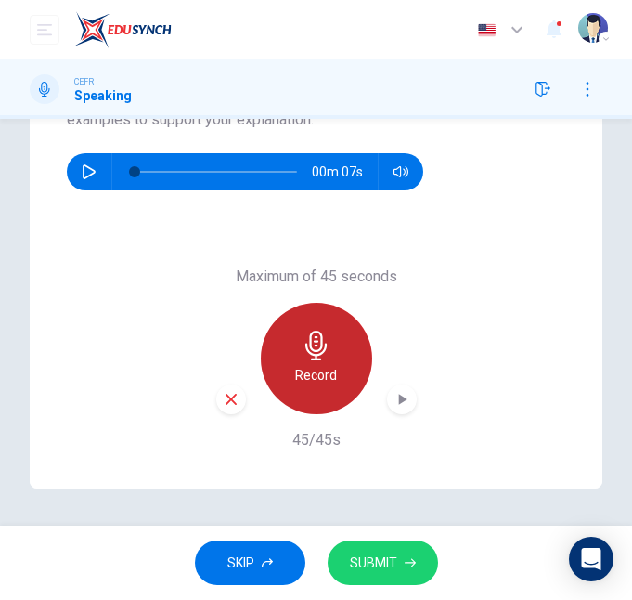
click at [342, 347] on div "Record" at bounding box center [316, 358] width 111 height 111
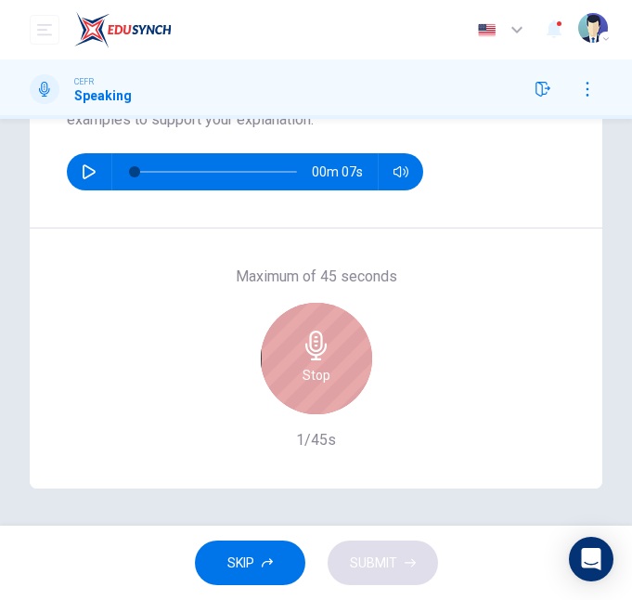
click at [342, 347] on div "Stop" at bounding box center [316, 358] width 111 height 111
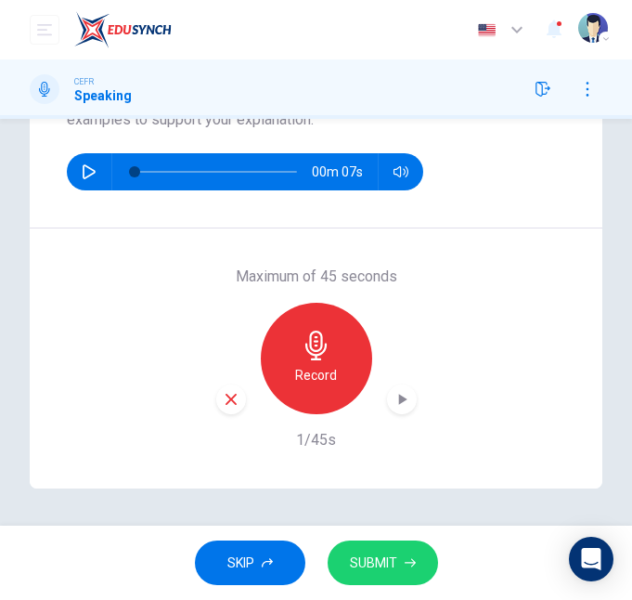
click at [390, 386] on div "button" at bounding box center [402, 399] width 30 height 30
click at [119, 295] on div "Maximum of 45 seconds Record 1/45s" at bounding box center [316, 358] width 573 height 260
click at [412, 550] on icon "button" at bounding box center [410, 562] width 11 height 11
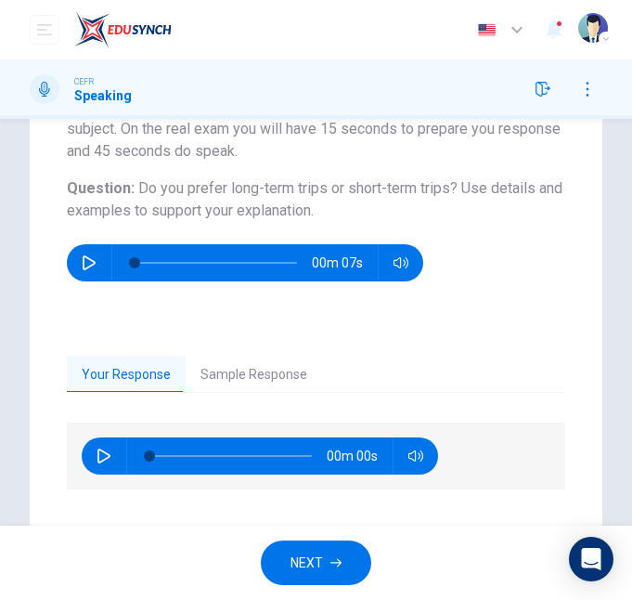
scroll to position [186, 0]
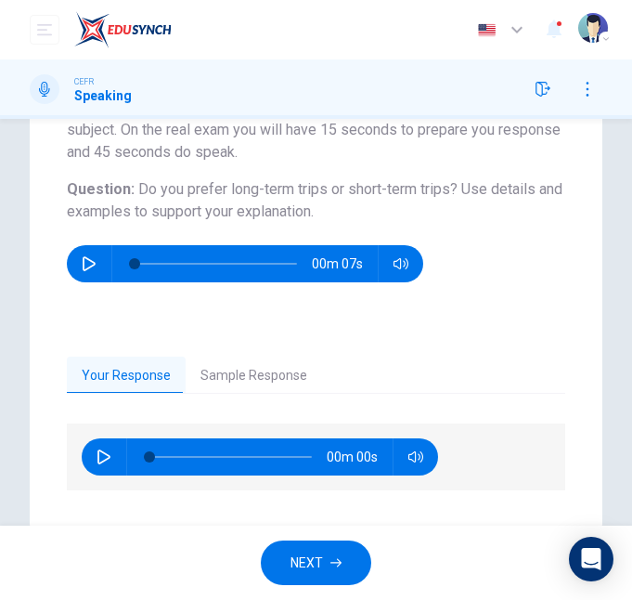
click at [254, 376] on button "Sample Response" at bounding box center [254, 376] width 137 height 39
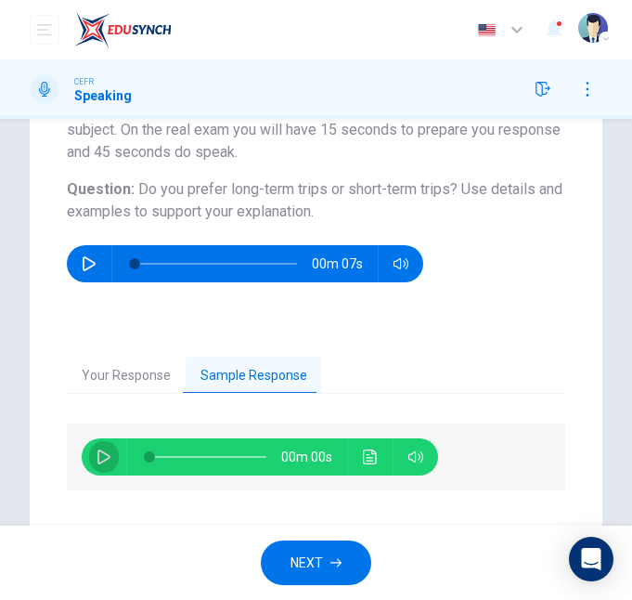
click at [92, 466] on button "button" at bounding box center [104, 456] width 30 height 37
type input "17"
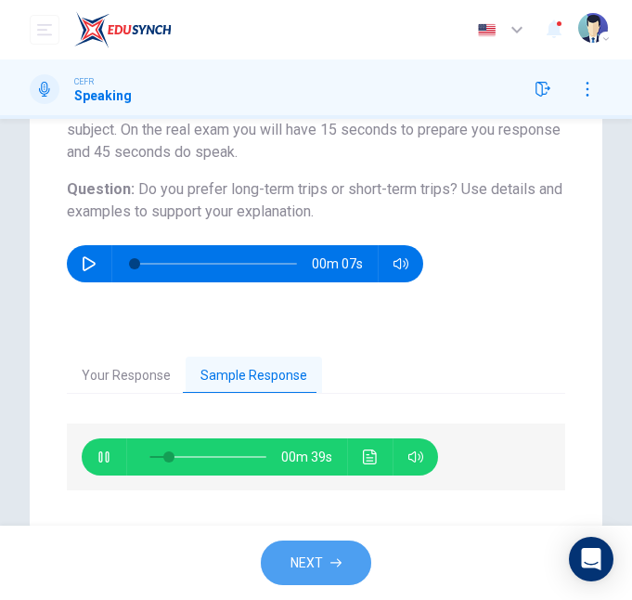
click at [309, 550] on span "NEXT" at bounding box center [307, 563] width 33 height 23
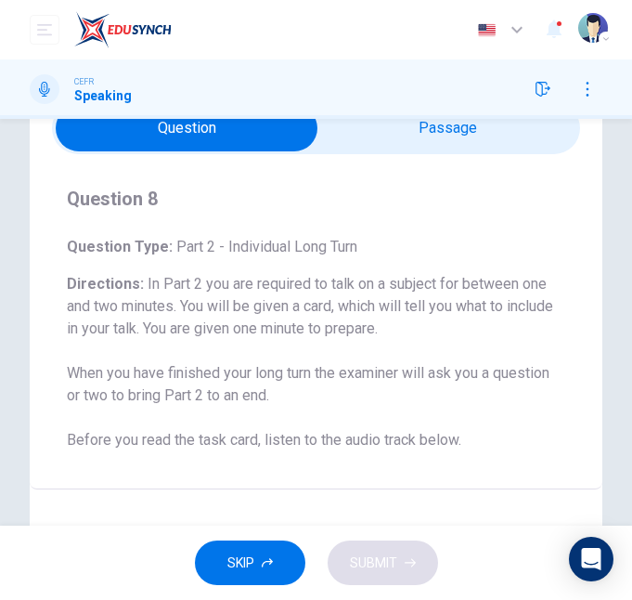
scroll to position [76, 0]
click at [256, 546] on button "SKIP" at bounding box center [250, 563] width 111 height 46
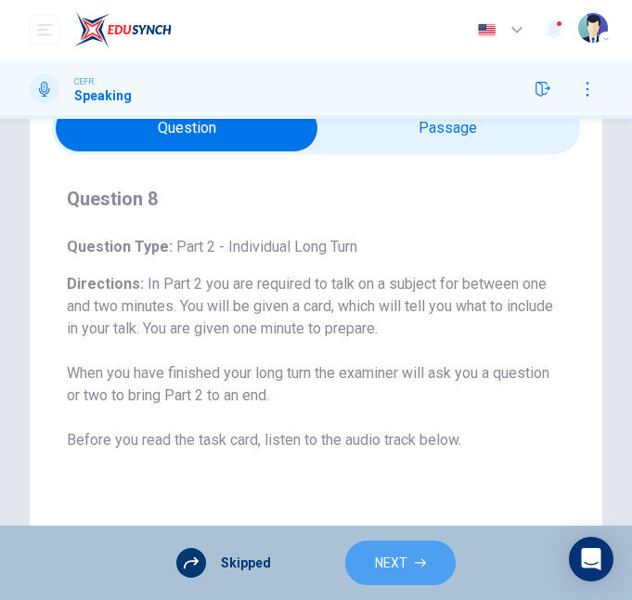
click at [377, 540] on button "NEXT" at bounding box center [400, 563] width 111 height 46
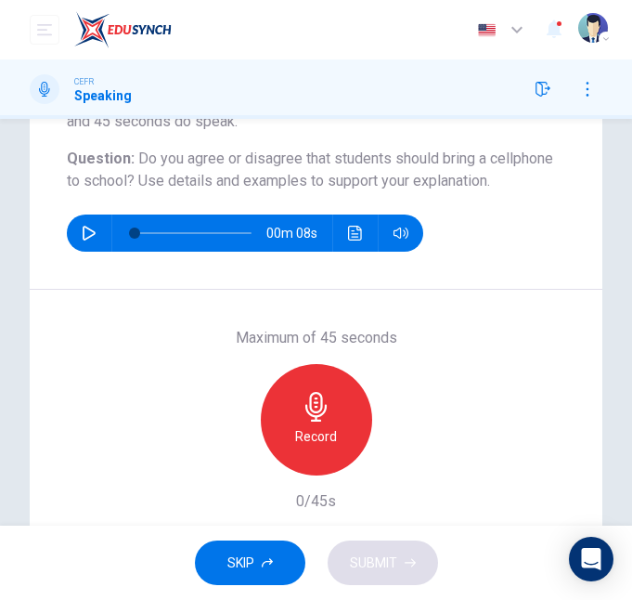
scroll to position [217, 0]
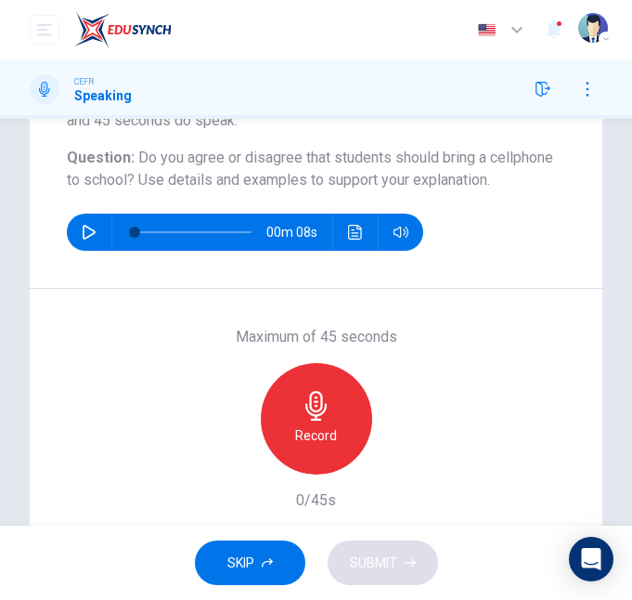
click at [290, 403] on div "Record" at bounding box center [316, 418] width 111 height 111
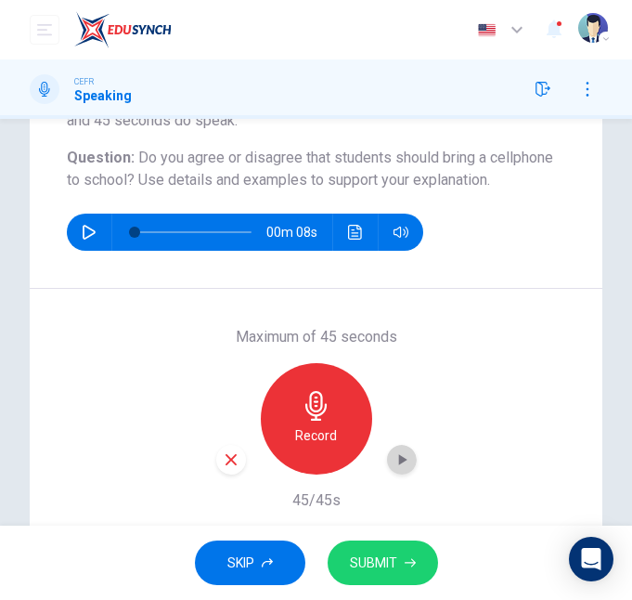
click at [393, 450] on icon "button" at bounding box center [402, 459] width 19 height 19
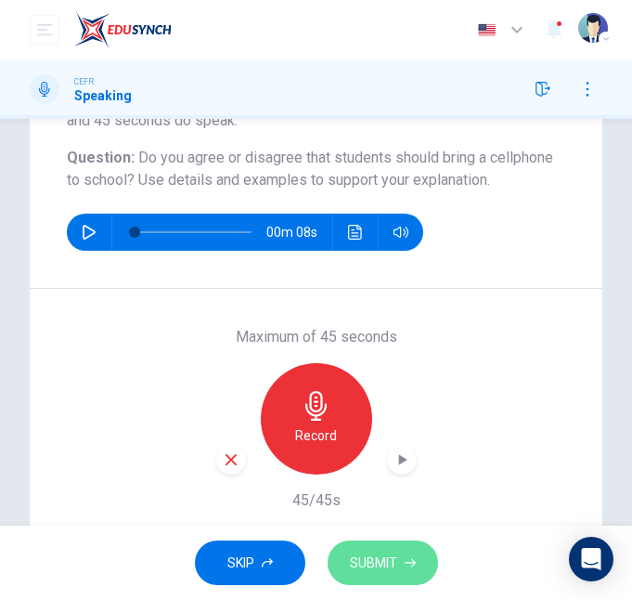
click at [384, 550] on span "SUBMIT" at bounding box center [373, 563] width 47 height 23
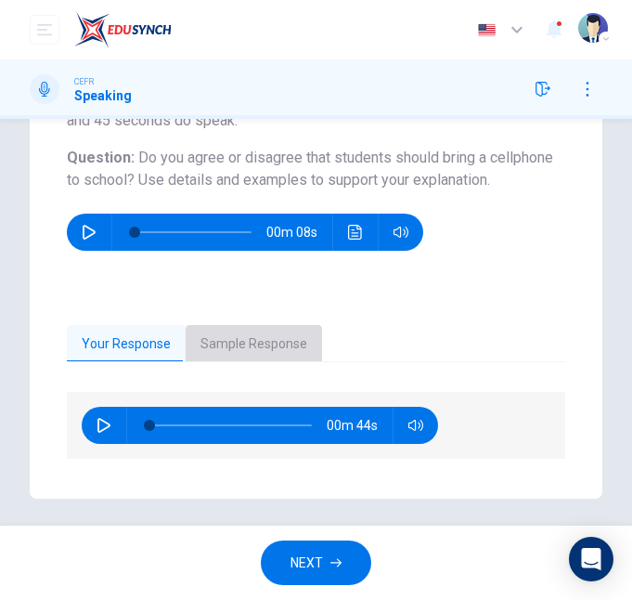
click at [267, 346] on button "Sample Response" at bounding box center [254, 344] width 137 height 39
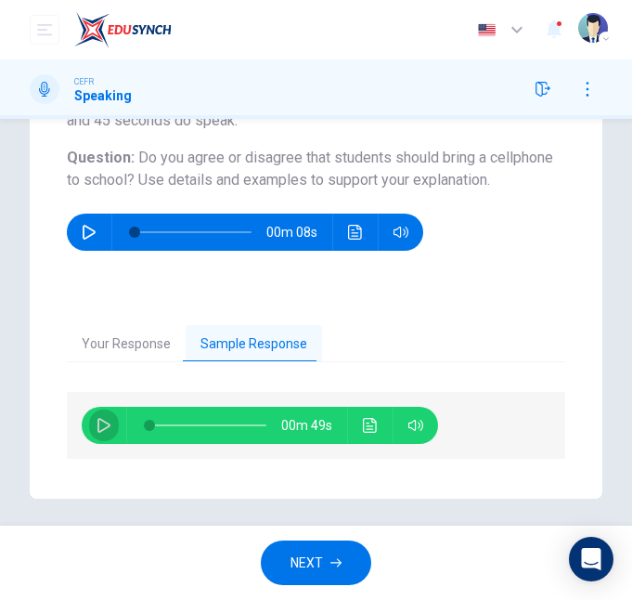
click at [98, 413] on button "button" at bounding box center [104, 425] width 30 height 37
type input "27"
click at [289, 547] on button "NEXT" at bounding box center [316, 563] width 111 height 46
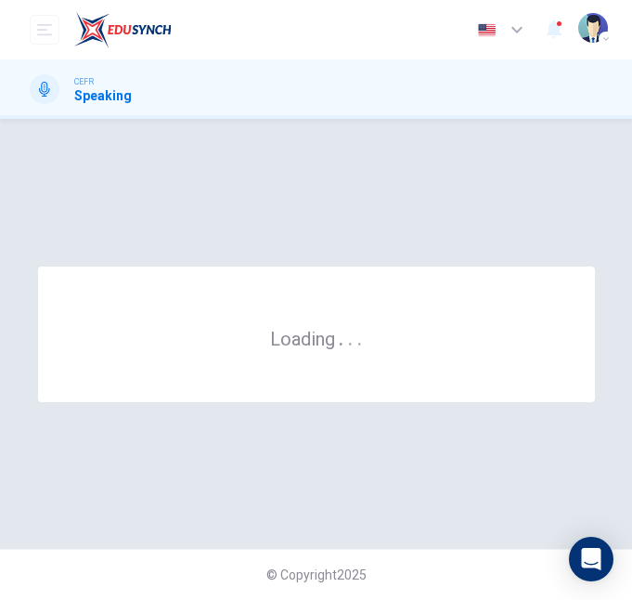
scroll to position [0, 0]
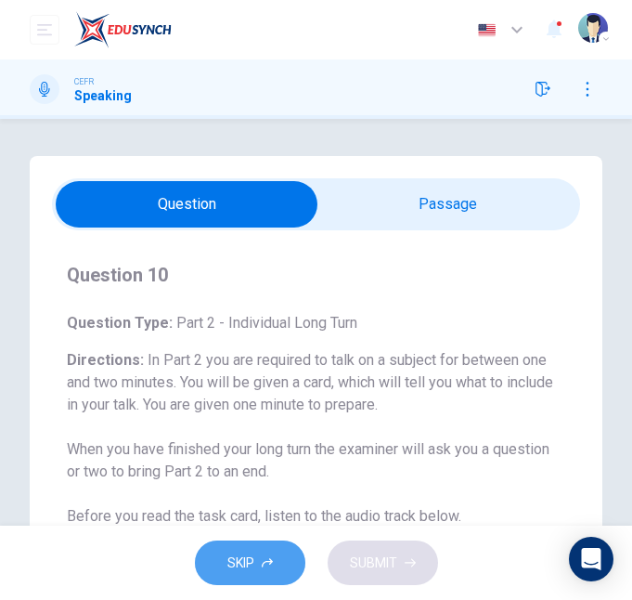
click at [277, 550] on button "SKIP" at bounding box center [250, 563] width 111 height 46
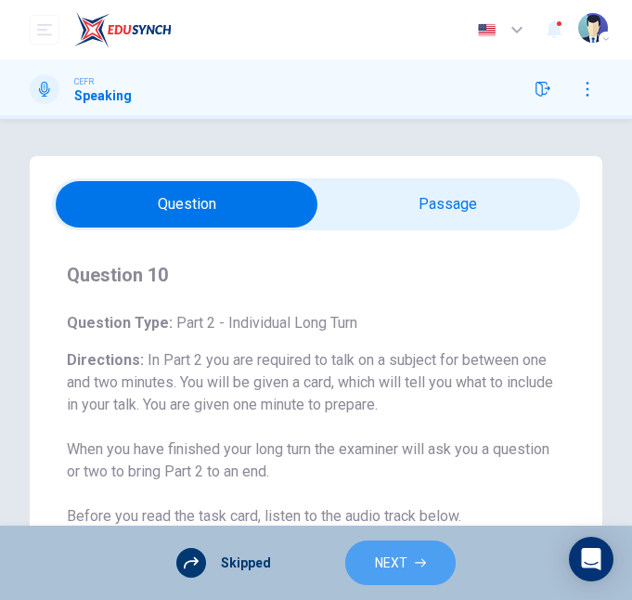
click at [354, 550] on button "NEXT" at bounding box center [400, 563] width 111 height 46
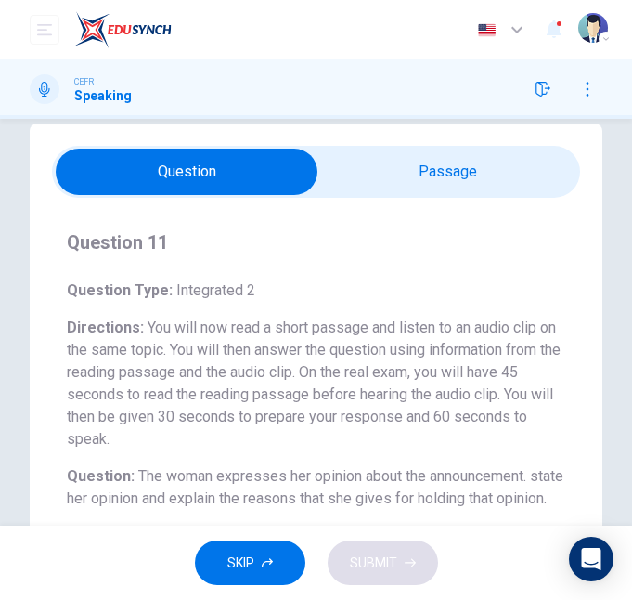
scroll to position [32, 0]
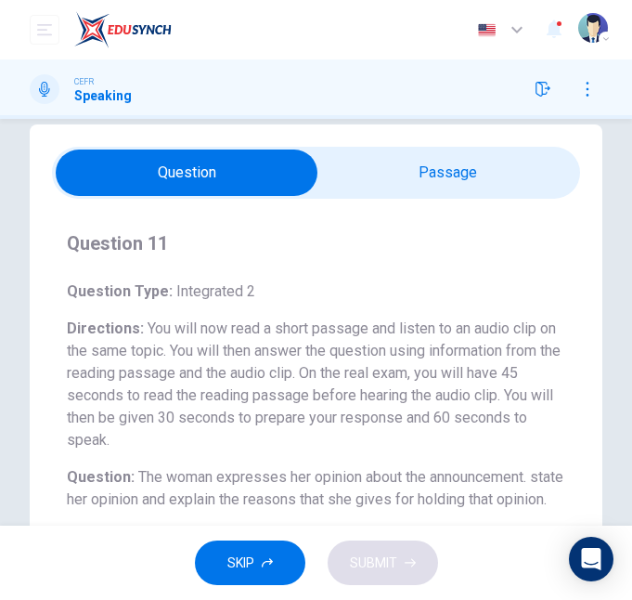
click at [411, 181] on input "checkbox" at bounding box center [187, 173] width 793 height 46
checkbox input "true"
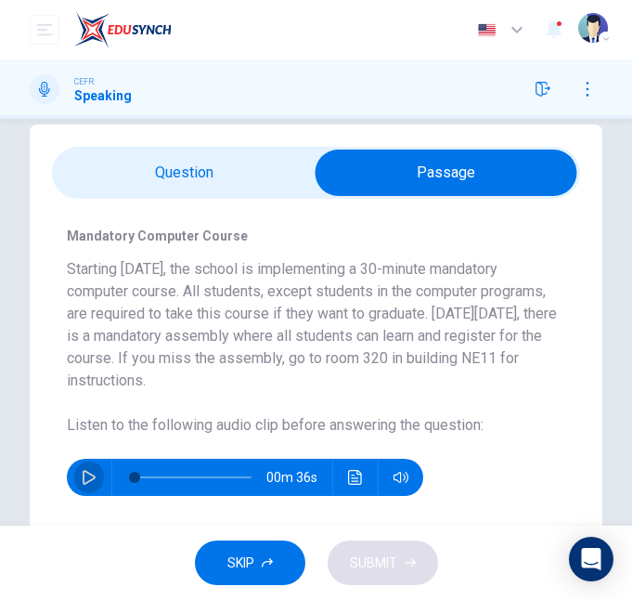
click at [93, 479] on icon "button" at bounding box center [89, 477] width 13 height 15
type input "17"
click at [189, 171] on input "checkbox" at bounding box center [446, 173] width 793 height 46
checkbox input "false"
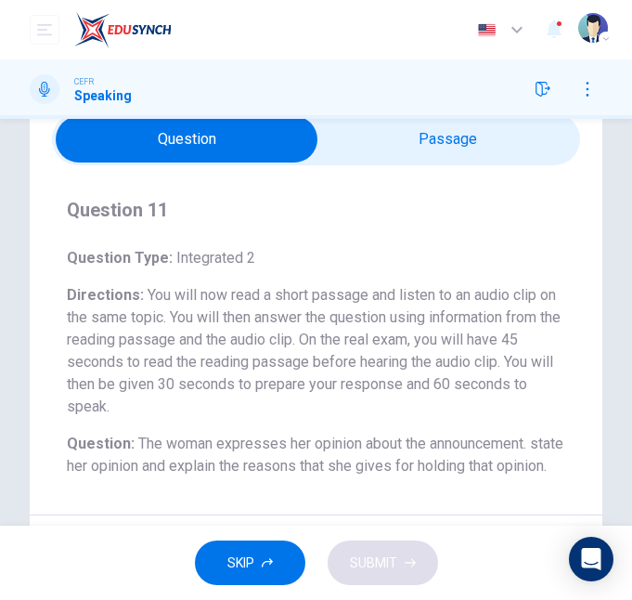
scroll to position [68, 0]
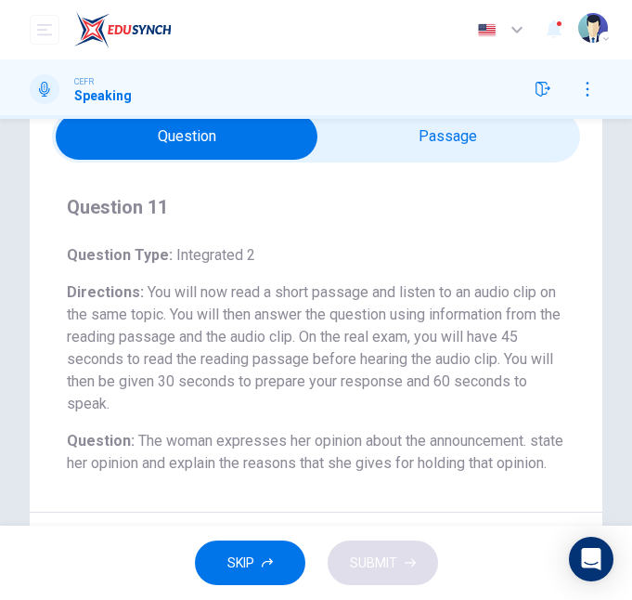
type input "41"
click at [454, 135] on input "checkbox" at bounding box center [187, 136] width 793 height 46
checkbox input "true"
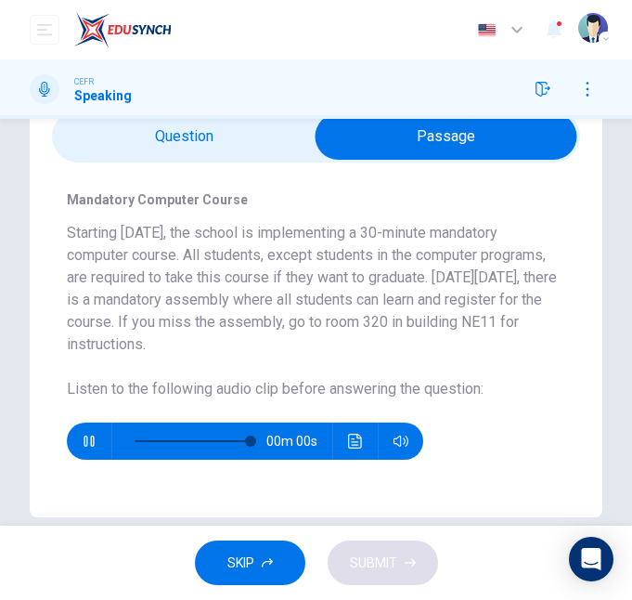
type input "0"
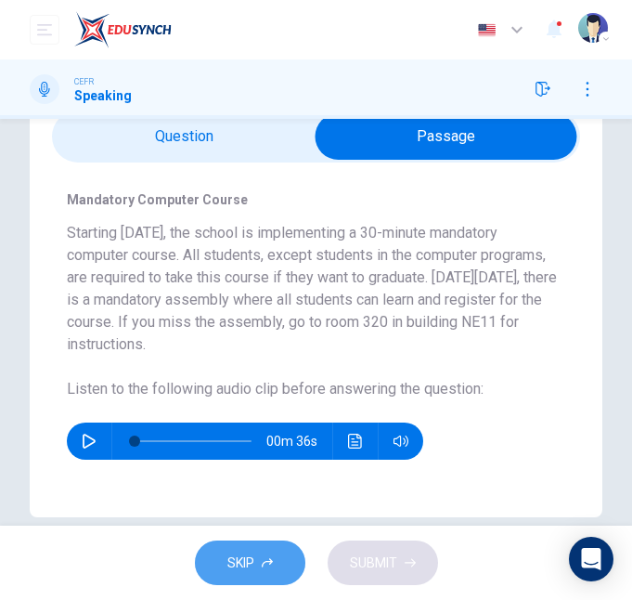
click at [224, 550] on button "SKIP" at bounding box center [250, 563] width 111 height 46
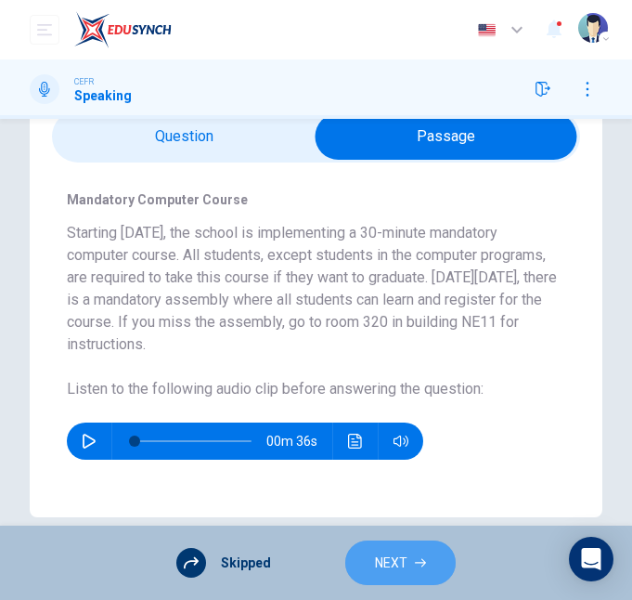
click at [422, 550] on button "NEXT" at bounding box center [400, 563] width 111 height 46
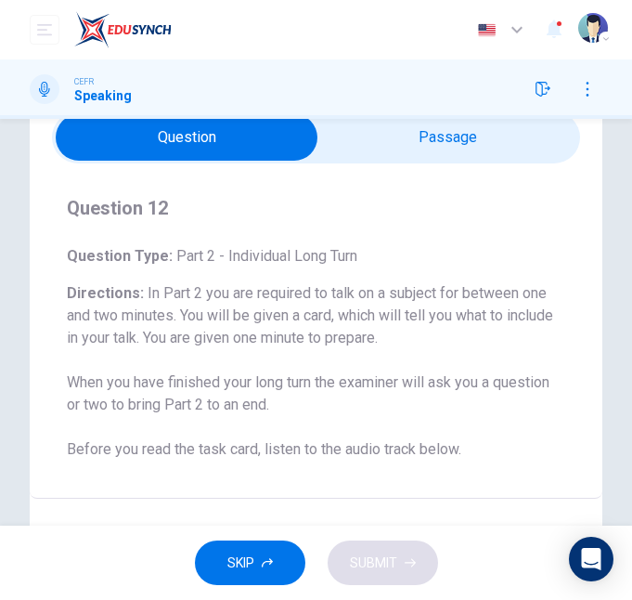
scroll to position [56, 0]
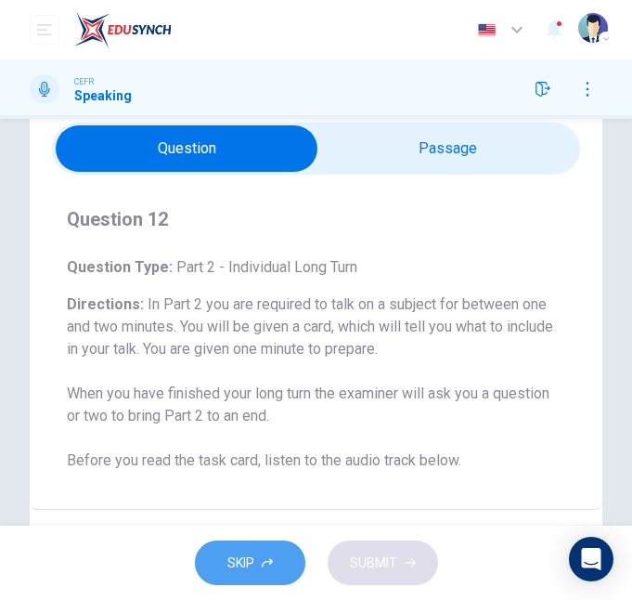
click at [237, 550] on span "SKIP" at bounding box center [241, 563] width 27 height 23
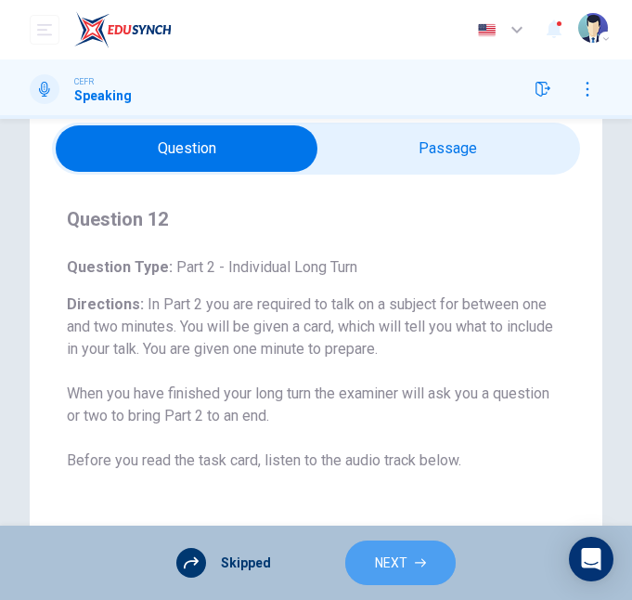
click at [421, 543] on button "NEXT" at bounding box center [400, 563] width 111 height 46
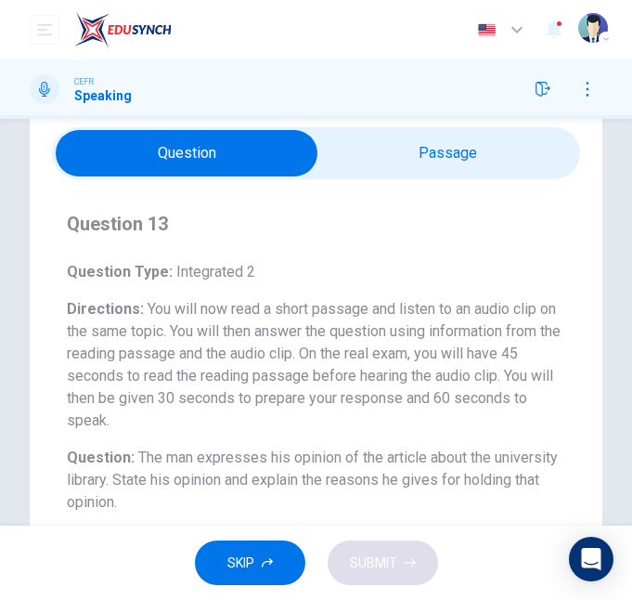
scroll to position [0, 0]
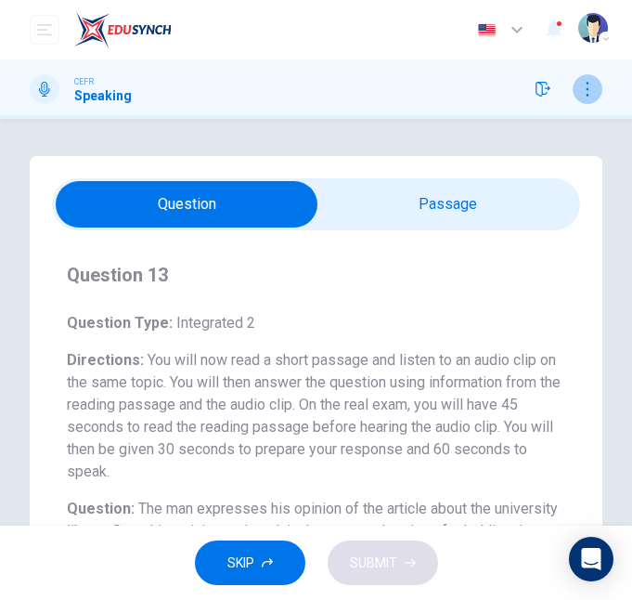
click at [589, 87] on icon "button" at bounding box center [587, 89] width 15 height 15
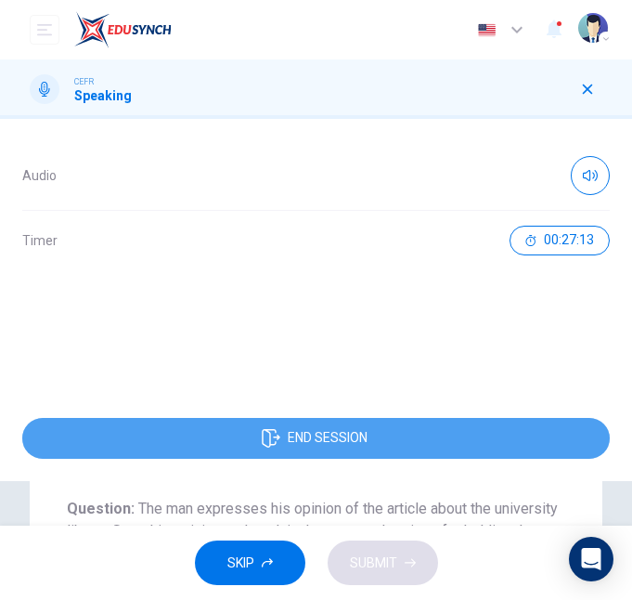
click at [336, 436] on span "END SESSION" at bounding box center [328, 438] width 80 height 15
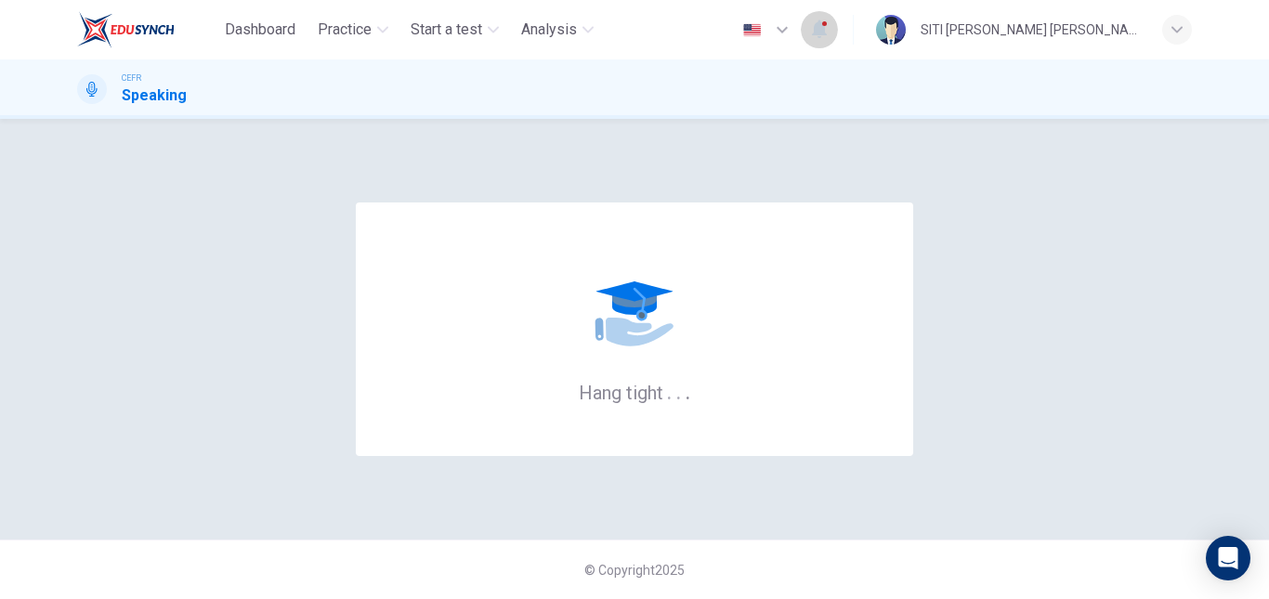
click at [830, 33] on icon "button" at bounding box center [819, 29] width 22 height 22
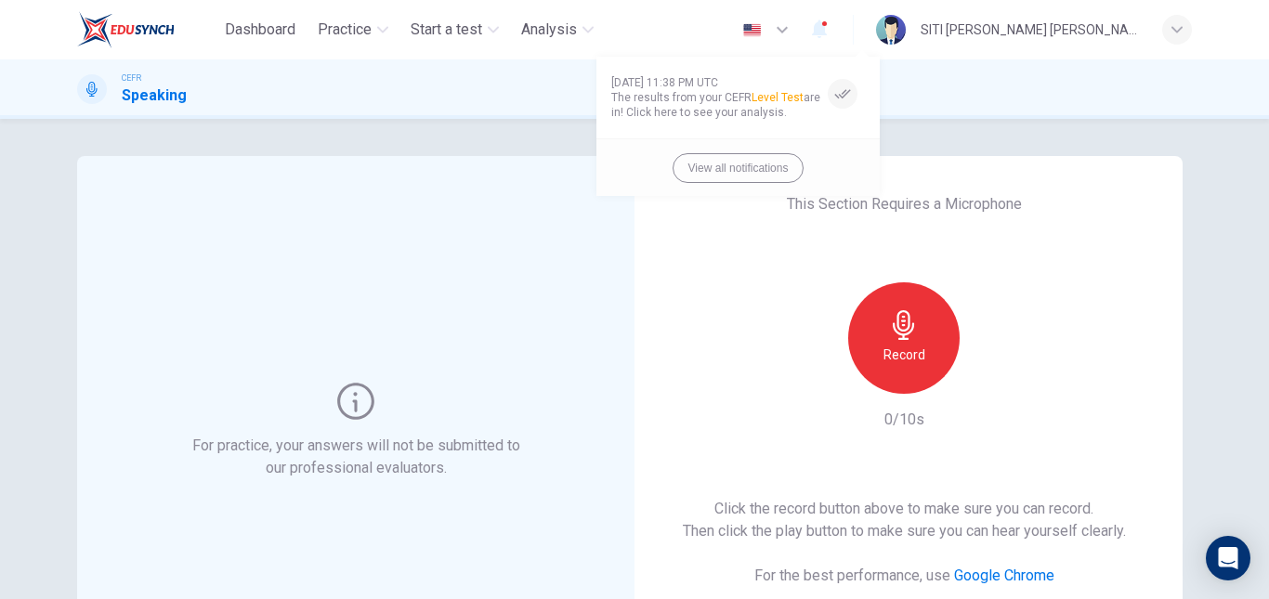
click at [871, 33] on div at bounding box center [634, 299] width 1269 height 599
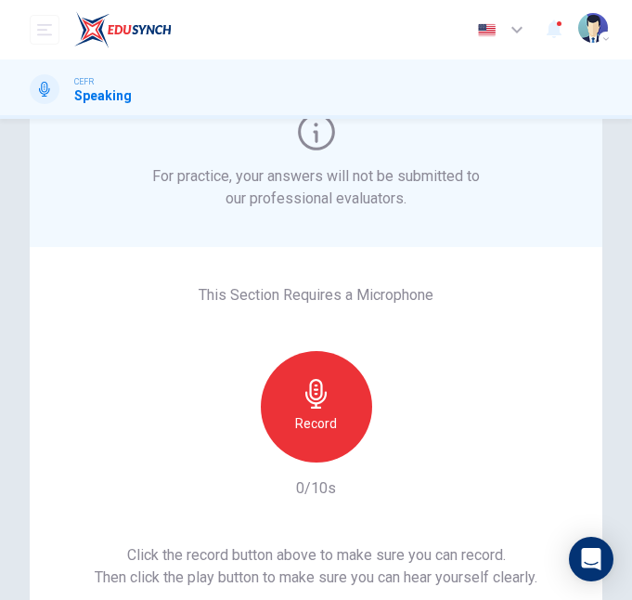
scroll to position [81, 0]
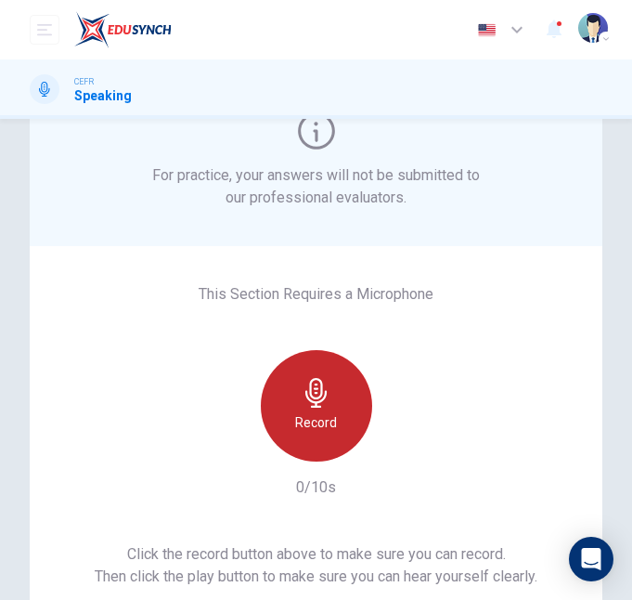
click at [335, 403] on div "Record" at bounding box center [316, 405] width 111 height 111
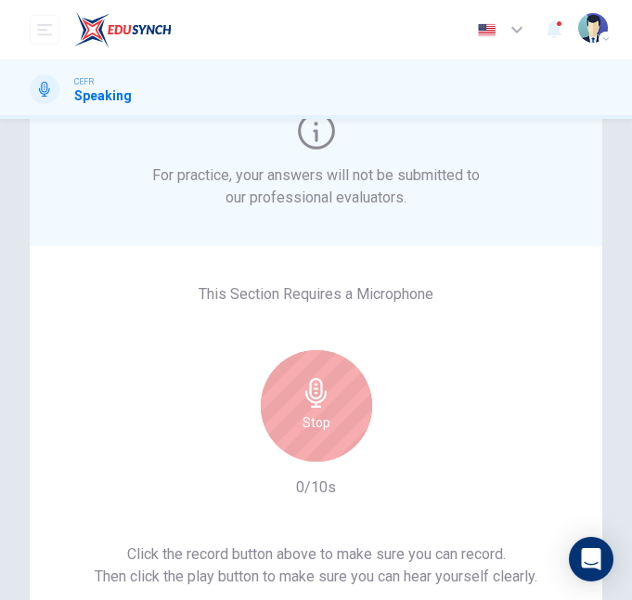
scroll to position [166, 0]
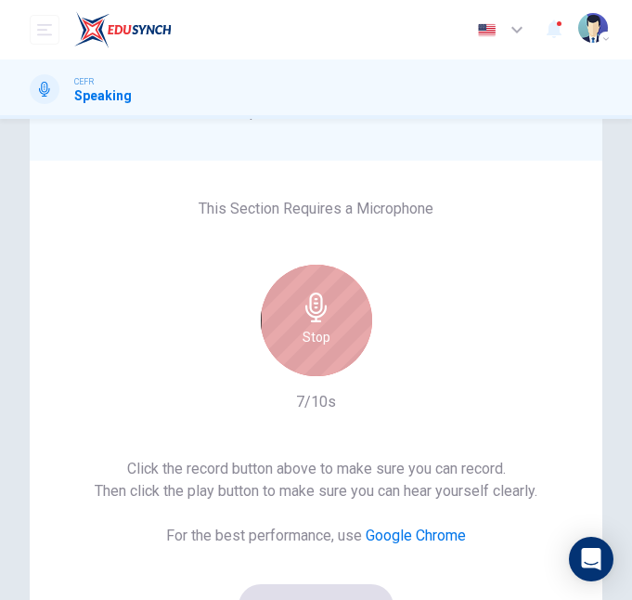
click at [321, 343] on h6 "Stop" at bounding box center [317, 337] width 28 height 22
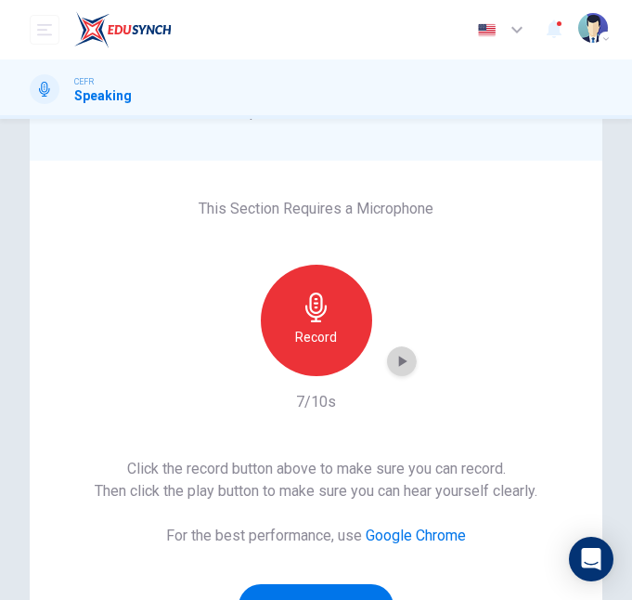
click at [393, 361] on icon "button" at bounding box center [402, 361] width 19 height 19
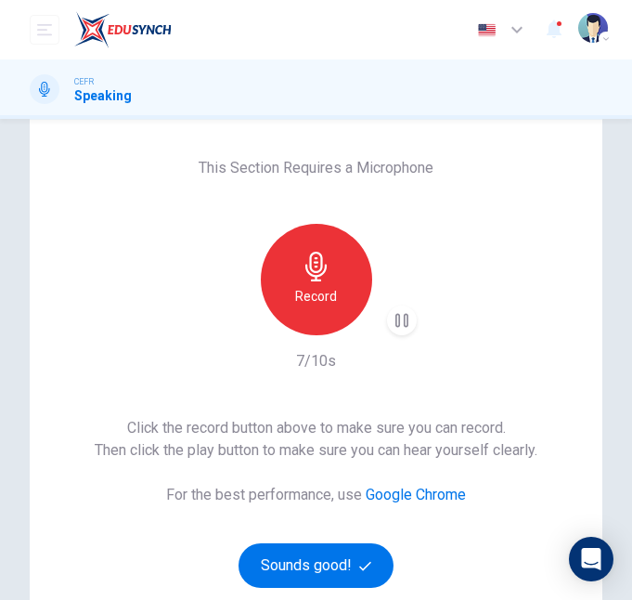
scroll to position [208, 0]
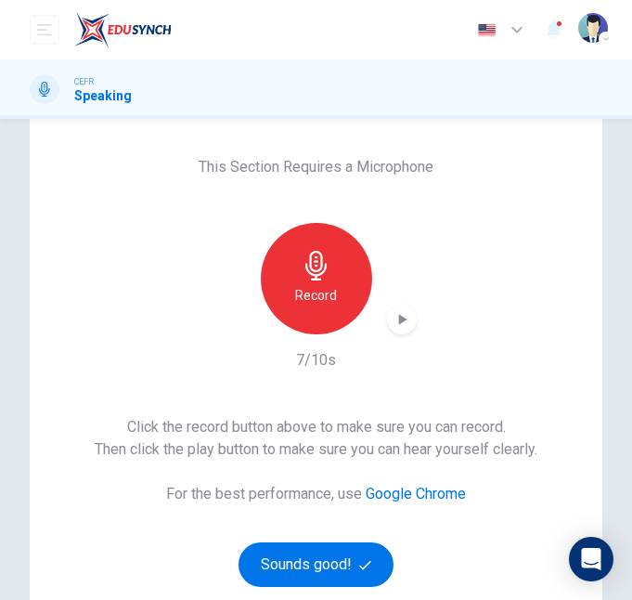
click at [333, 531] on div "Click the record button above to make sure you can record. Then click the play …" at bounding box center [316, 501] width 443 height 171
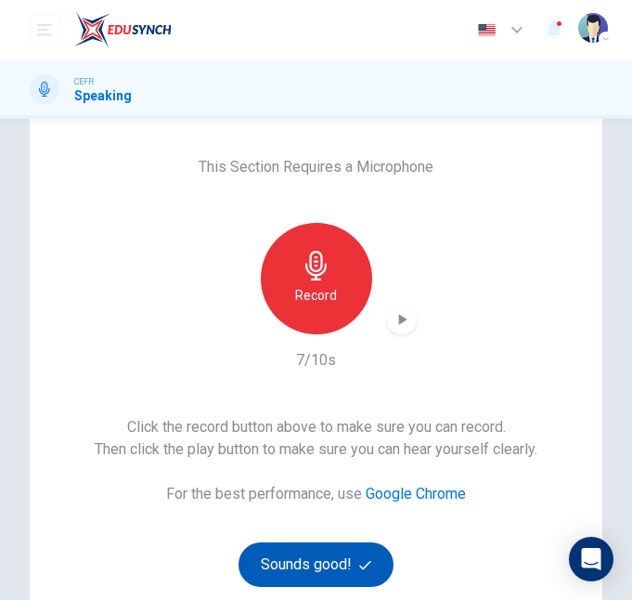
click at [316, 566] on button "Sounds good!" at bounding box center [317, 564] width 156 height 45
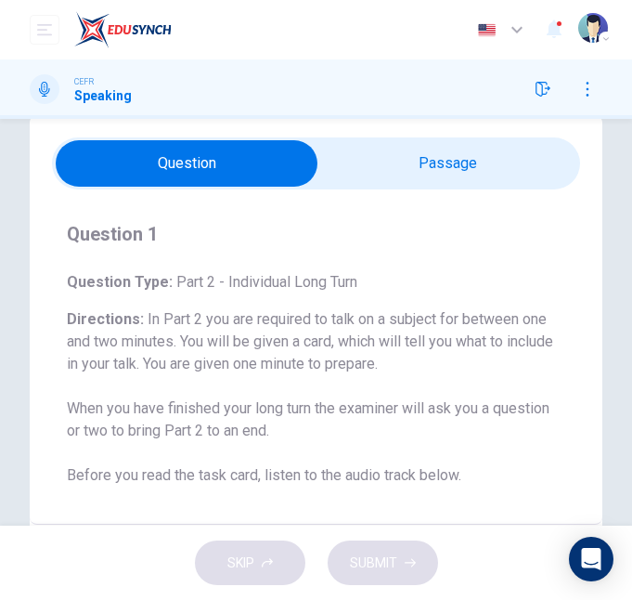
scroll to position [30, 0]
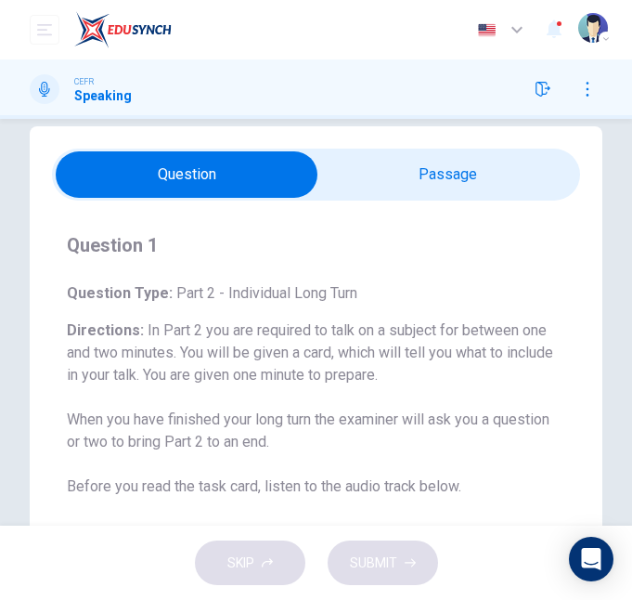
click at [423, 172] on input "checkbox" at bounding box center [187, 174] width 793 height 46
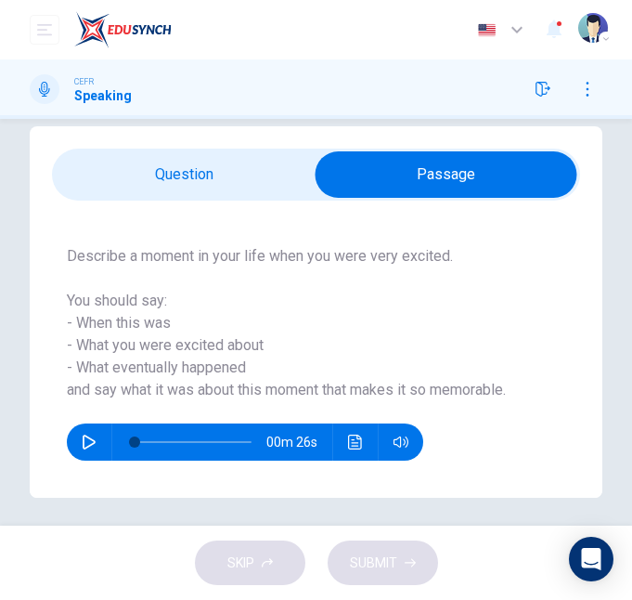
scroll to position [39, 0]
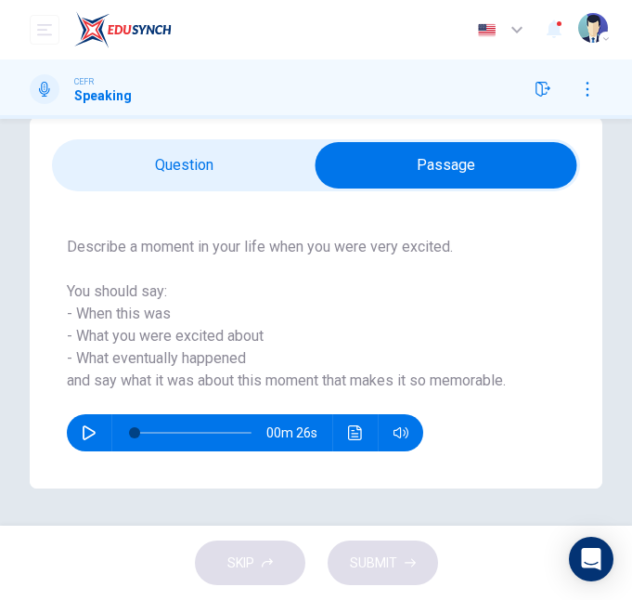
click at [251, 187] on input "checkbox" at bounding box center [446, 165] width 793 height 46
checkbox input "false"
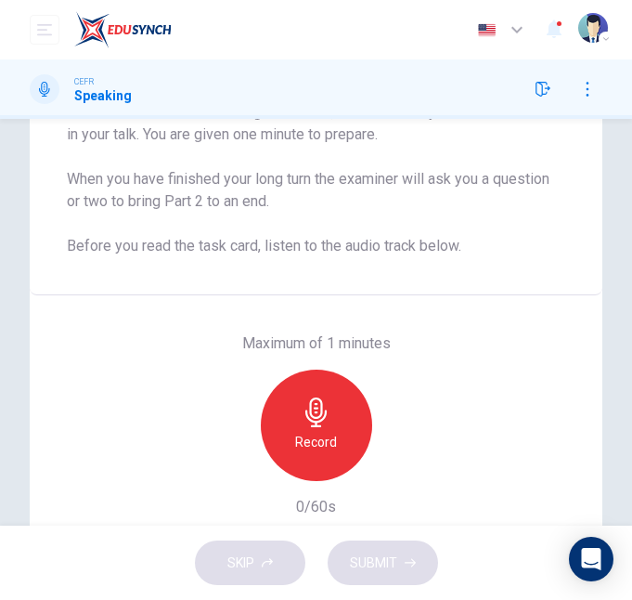
scroll to position [271, 0]
click at [253, 559] on div "SKIP SUBMIT" at bounding box center [316, 563] width 632 height 74
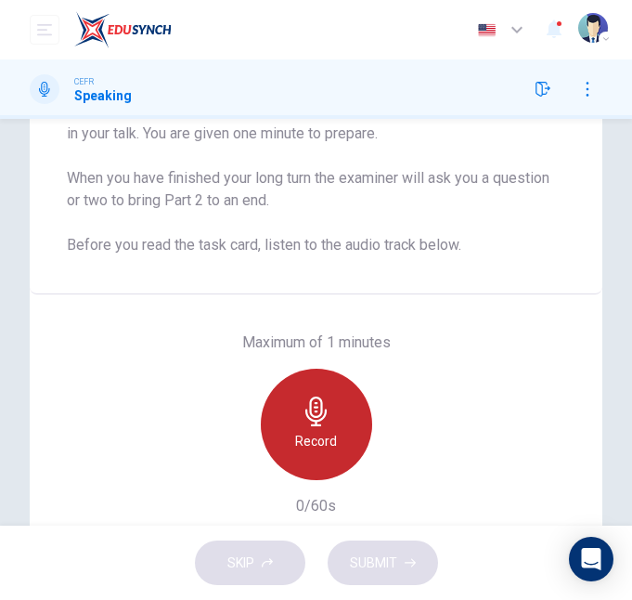
click at [332, 423] on div "Record" at bounding box center [316, 424] width 111 height 111
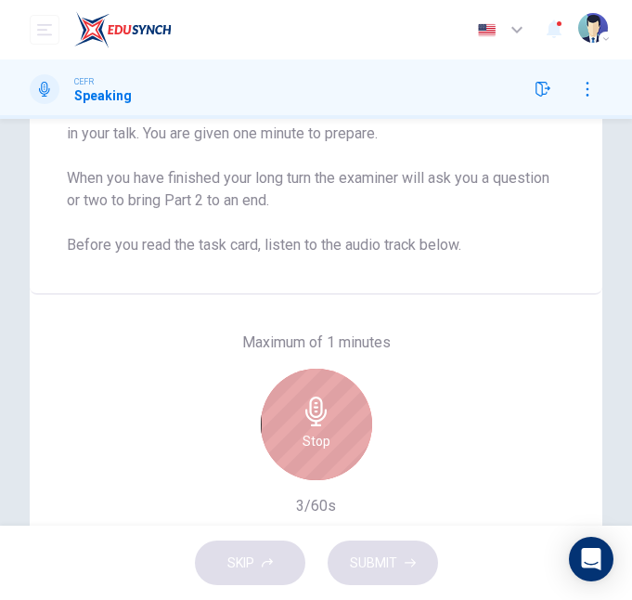
click at [332, 423] on div "Stop" at bounding box center [316, 424] width 111 height 111
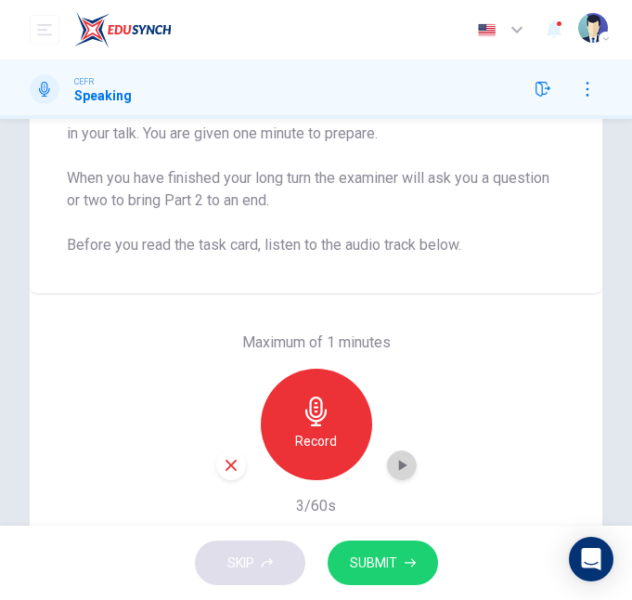
click at [396, 471] on icon "button" at bounding box center [402, 465] width 19 height 19
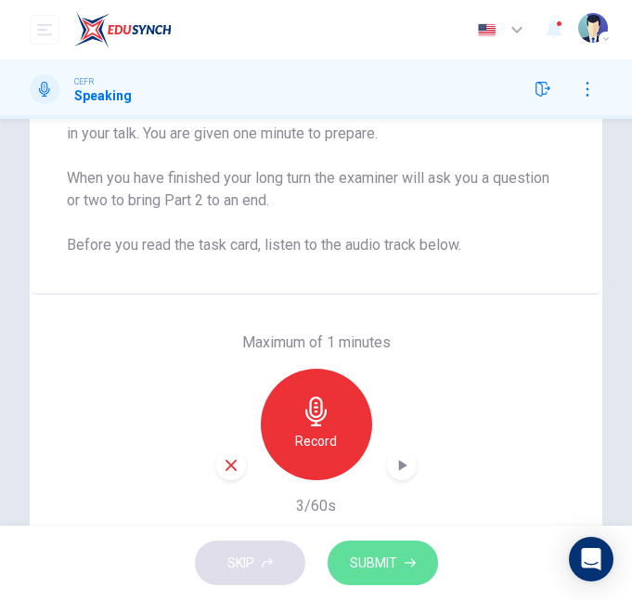
click at [378, 557] on span "SUBMIT" at bounding box center [373, 563] width 47 height 23
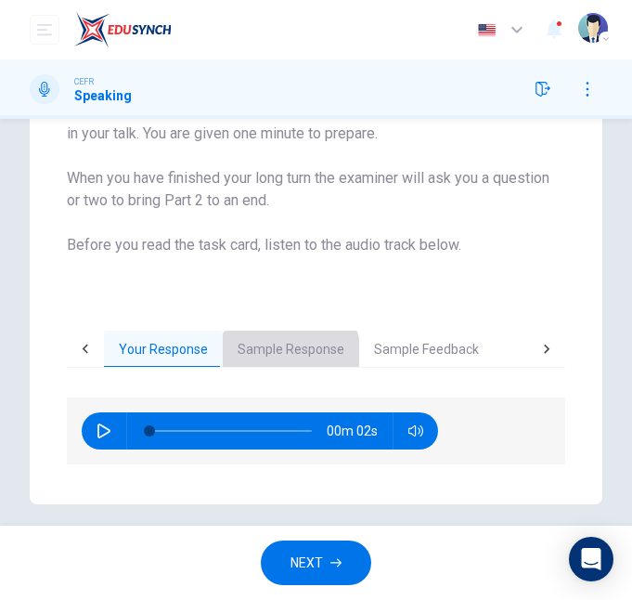
click at [275, 356] on button "Sample Response" at bounding box center [291, 350] width 137 height 39
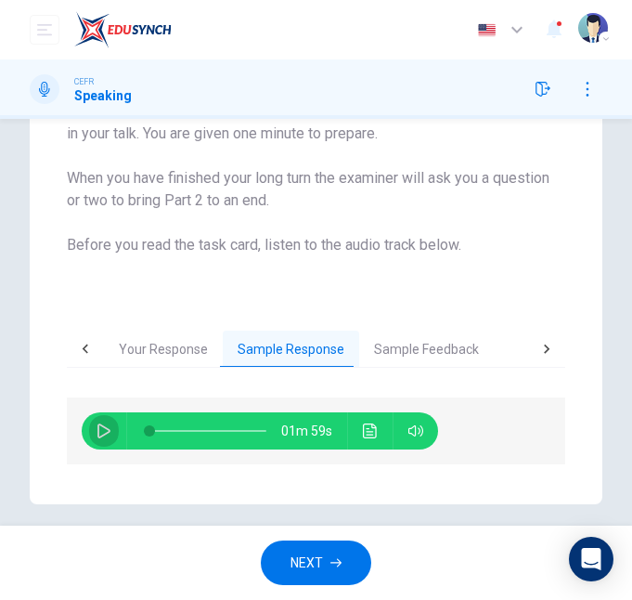
click at [93, 436] on button "button" at bounding box center [104, 430] width 30 height 37
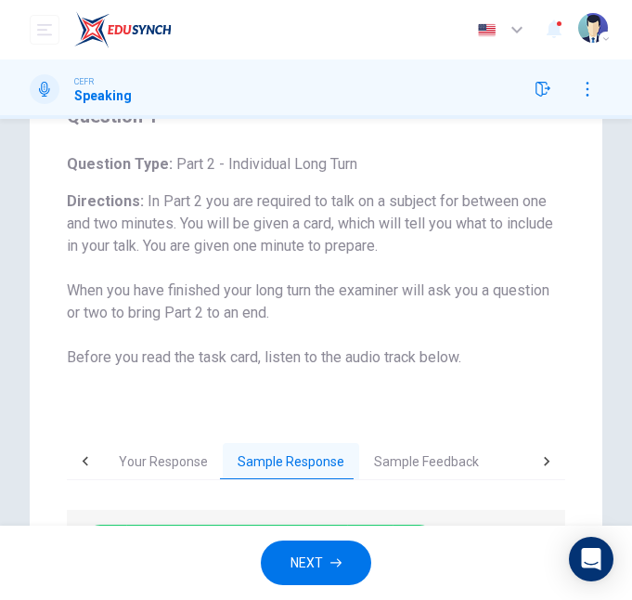
scroll to position [189, 0]
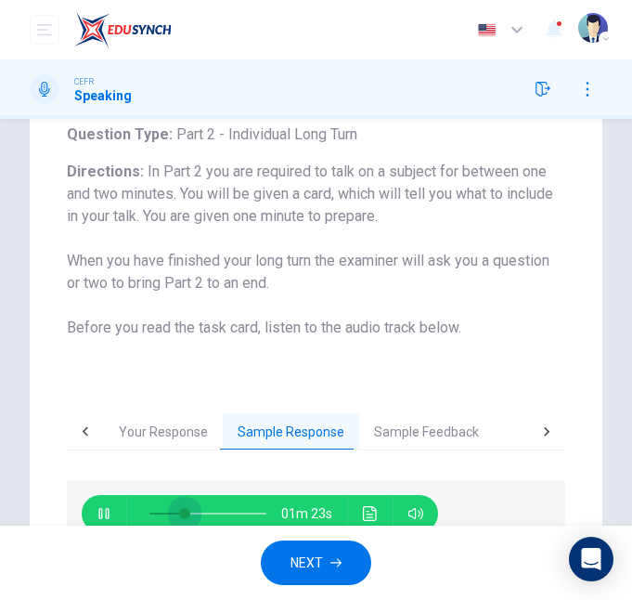
click at [185, 516] on span at bounding box center [208, 514] width 117 height 26
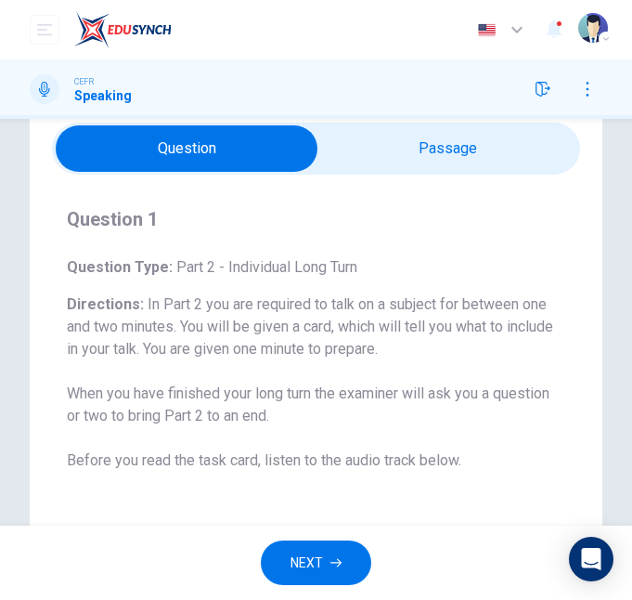
type input "33"
click at [410, 156] on input "checkbox" at bounding box center [187, 148] width 793 height 46
checkbox input "true"
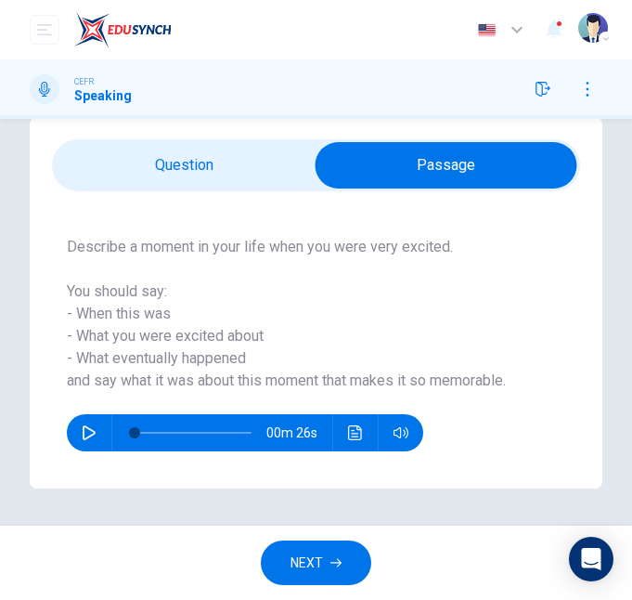
scroll to position [39, 0]
type input "33"
click at [232, 163] on input "checkbox" at bounding box center [446, 165] width 793 height 46
checkbox input "false"
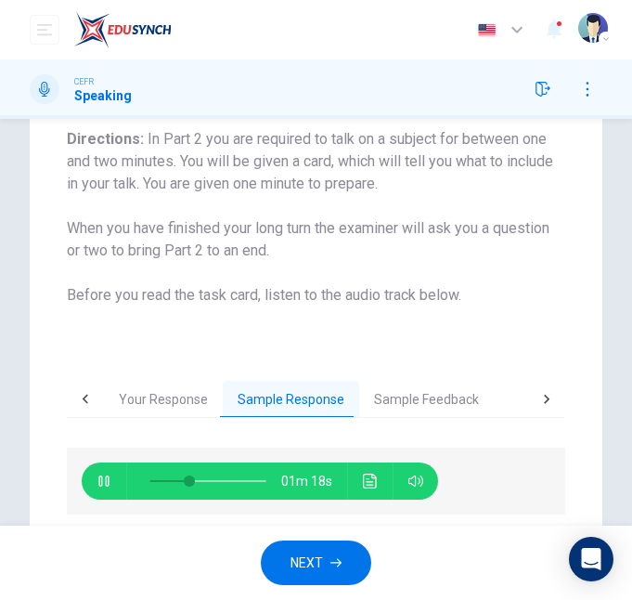
scroll to position [287, 0]
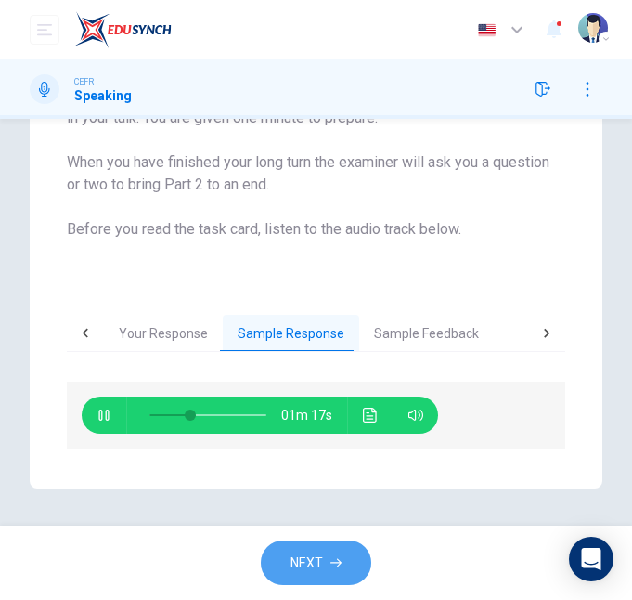
type input "36"
click at [319, 553] on span "NEXT" at bounding box center [307, 563] width 33 height 23
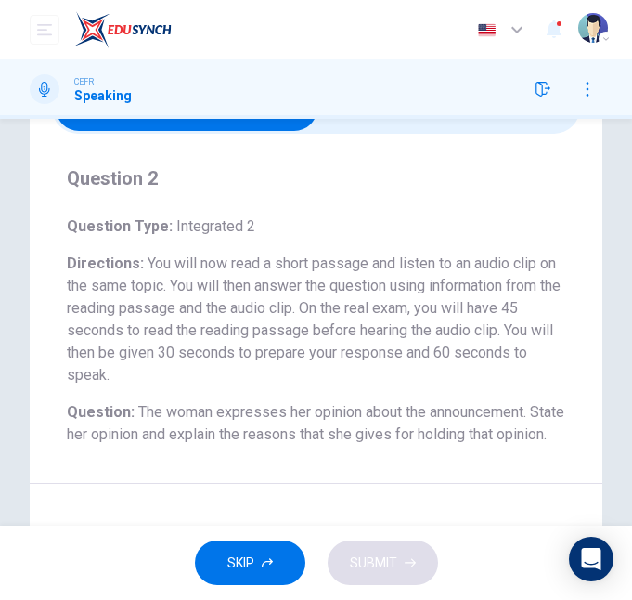
scroll to position [39, 0]
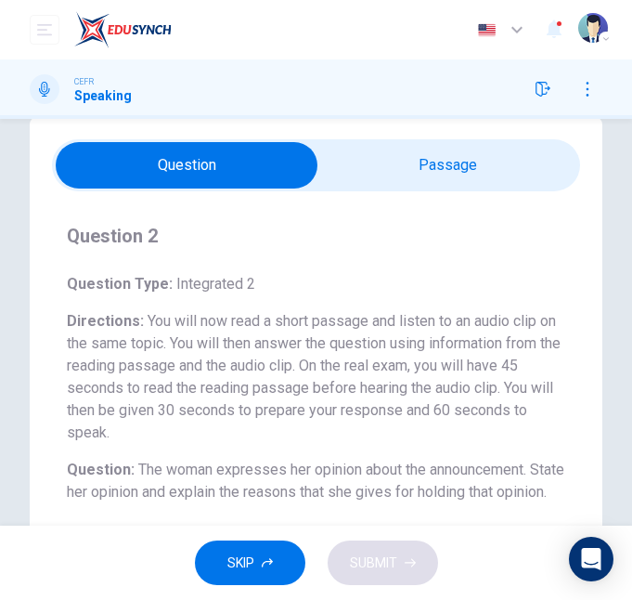
click at [384, 177] on input "checkbox" at bounding box center [187, 165] width 793 height 46
checkbox input "true"
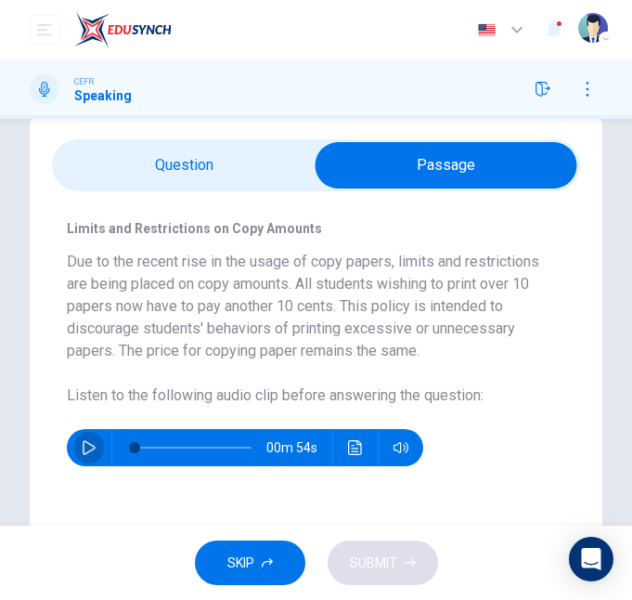
click at [90, 444] on icon "button" at bounding box center [89, 447] width 13 height 15
type input "15"
click at [238, 145] on input "checkbox" at bounding box center [446, 165] width 793 height 46
checkbox input "false"
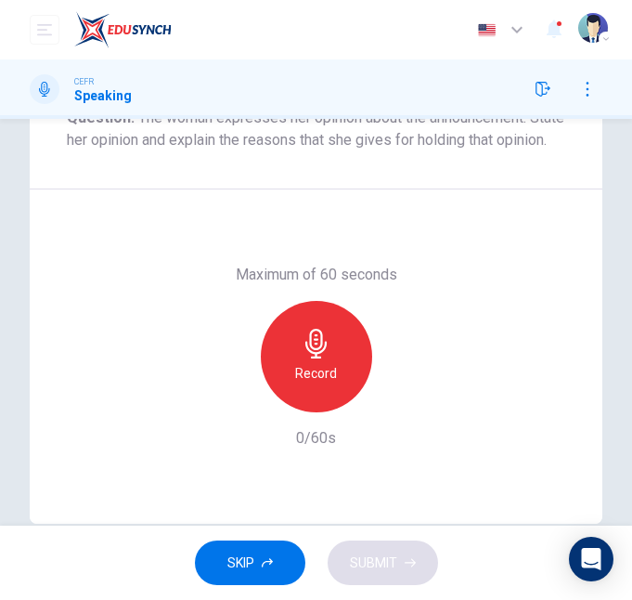
scroll to position [439, 0]
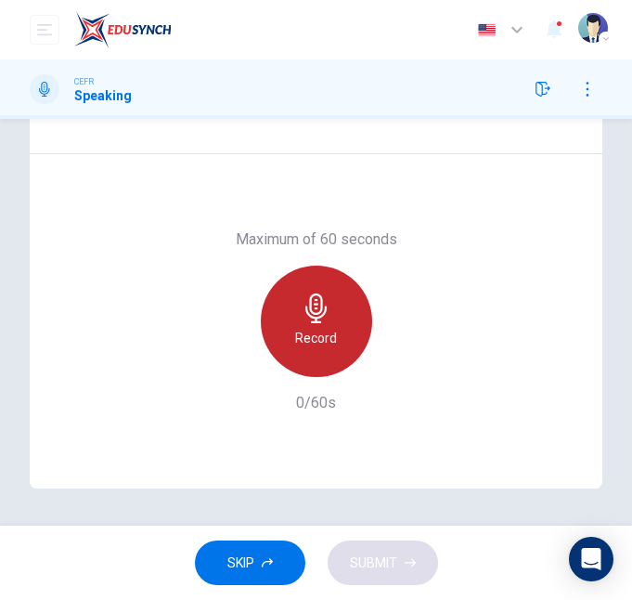
click at [306, 365] on div "Record" at bounding box center [316, 321] width 111 height 111
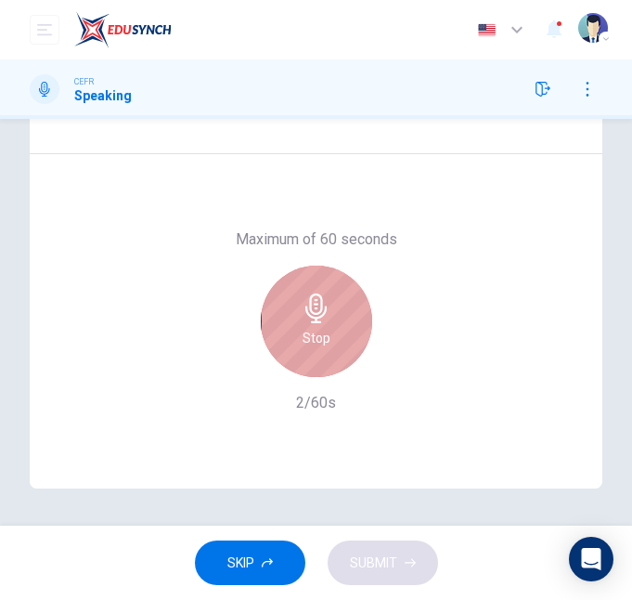
click at [306, 365] on div "Stop" at bounding box center [316, 321] width 111 height 111
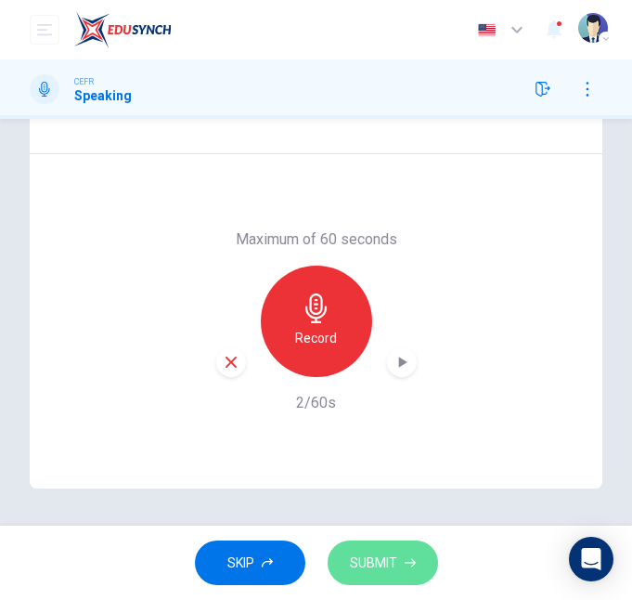
click at [376, 554] on span "SUBMIT" at bounding box center [373, 563] width 47 height 23
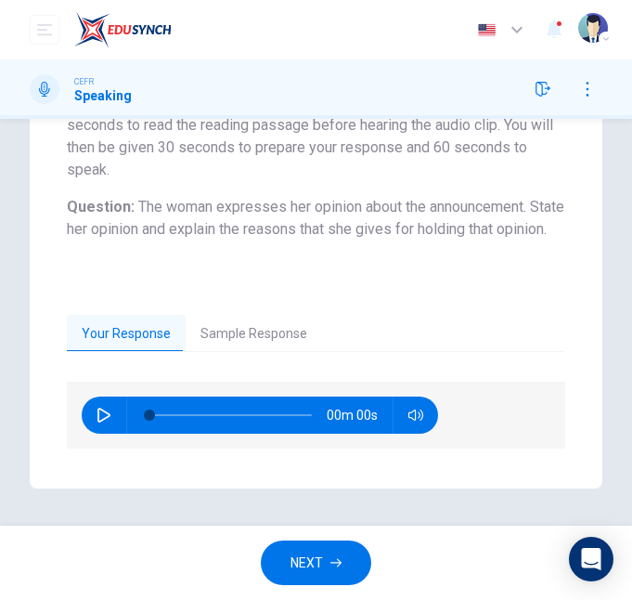
scroll to position [324, 0]
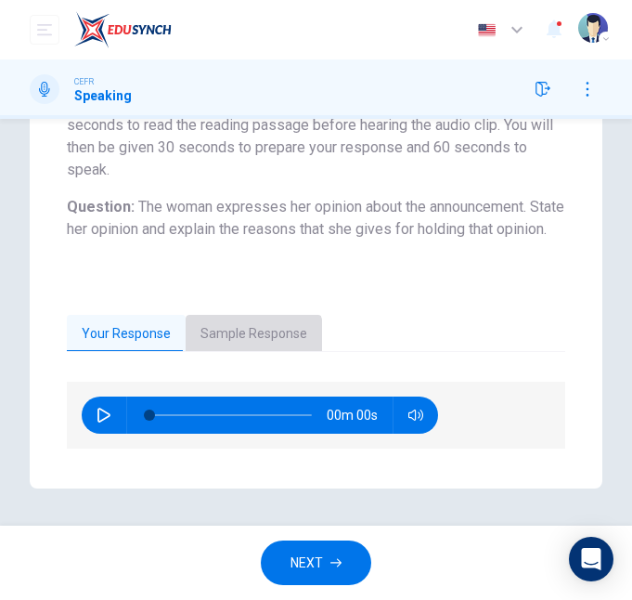
click at [228, 345] on button "Sample Response" at bounding box center [254, 334] width 137 height 39
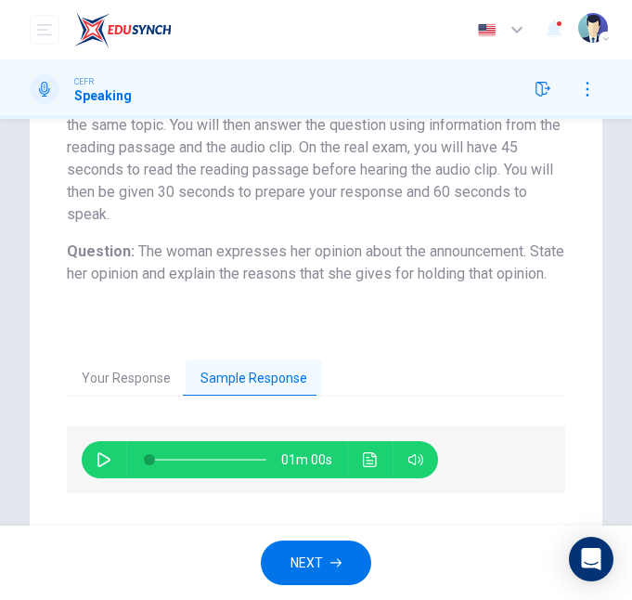
scroll to position [254, 0]
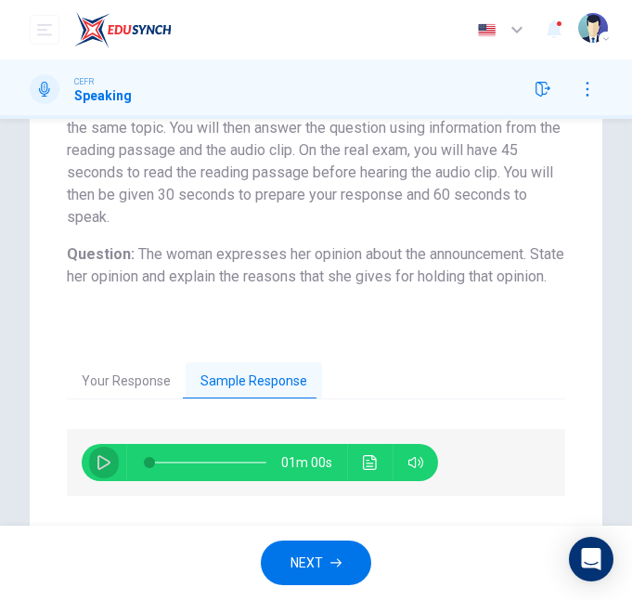
click at [113, 481] on button "button" at bounding box center [104, 462] width 30 height 37
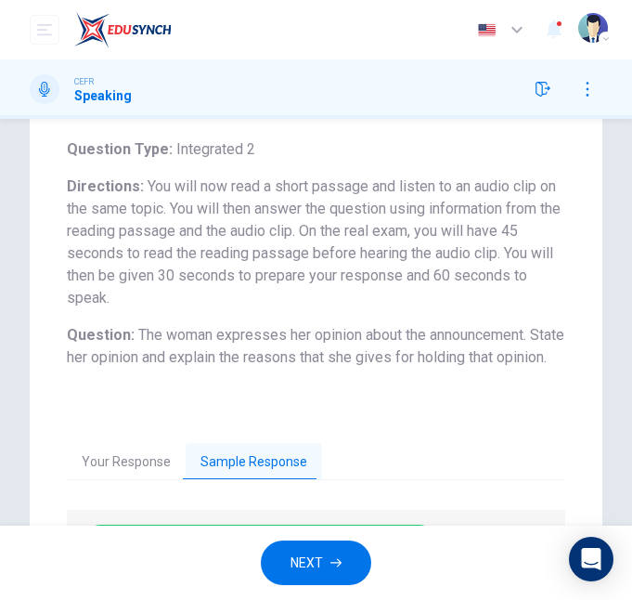
scroll to position [173, 0]
type input "48"
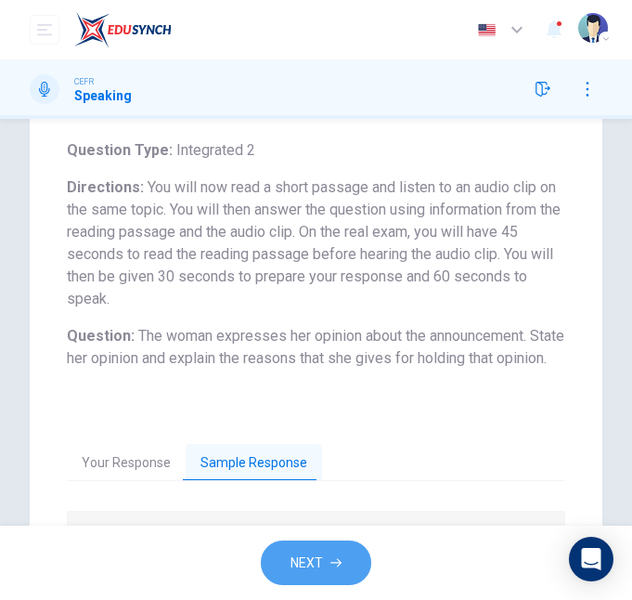
click at [348, 562] on button "NEXT" at bounding box center [316, 563] width 111 height 46
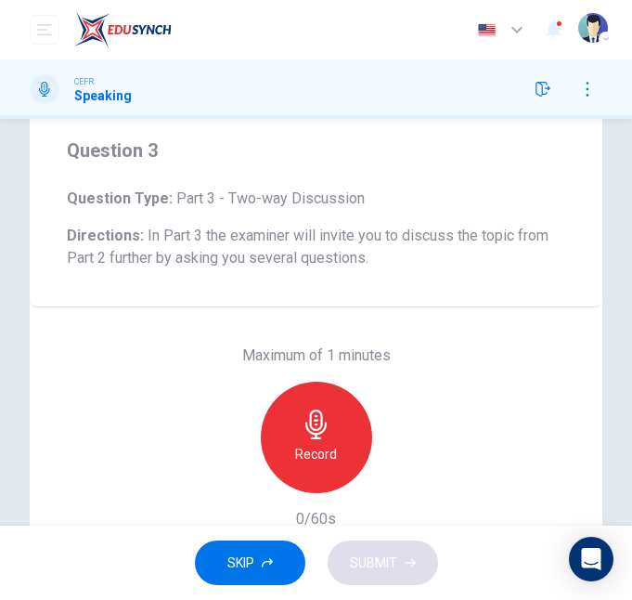
scroll to position [0, 0]
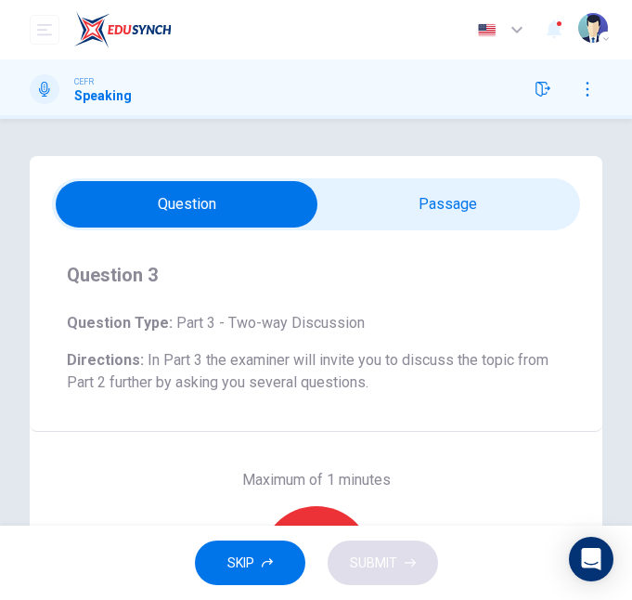
click at [413, 214] on input "checkbox" at bounding box center [187, 204] width 793 height 46
checkbox input "true"
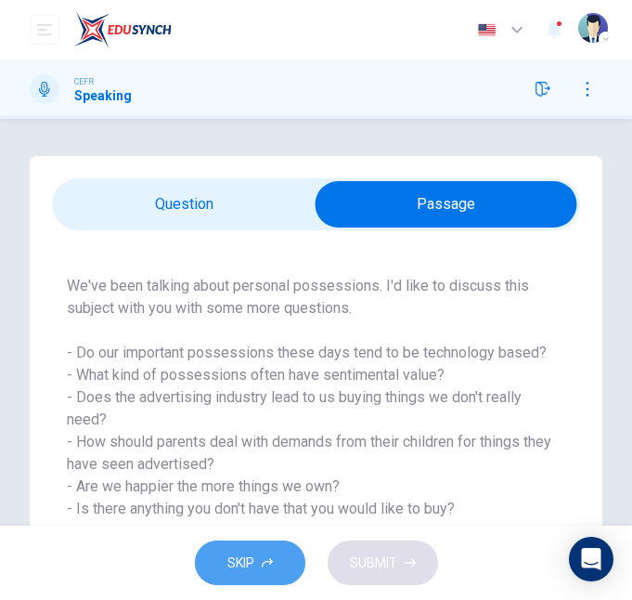
click at [255, 553] on button "SKIP" at bounding box center [250, 563] width 111 height 46
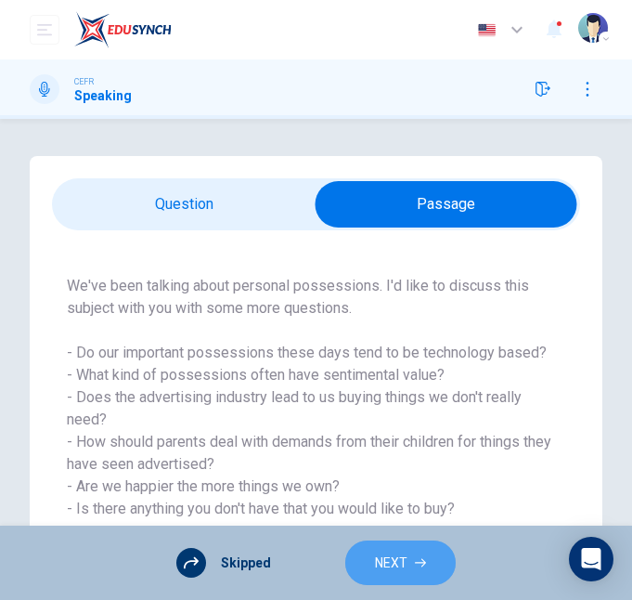
click at [381, 553] on span "NEXT" at bounding box center [391, 563] width 33 height 23
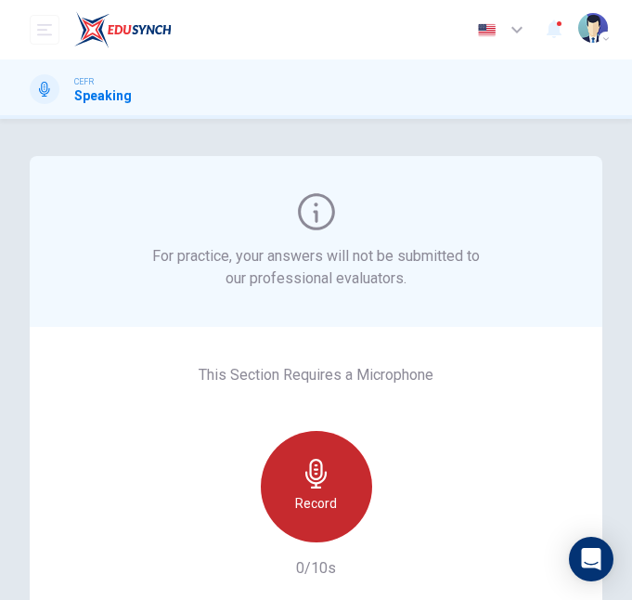
click at [327, 468] on div "Record" at bounding box center [316, 486] width 111 height 111
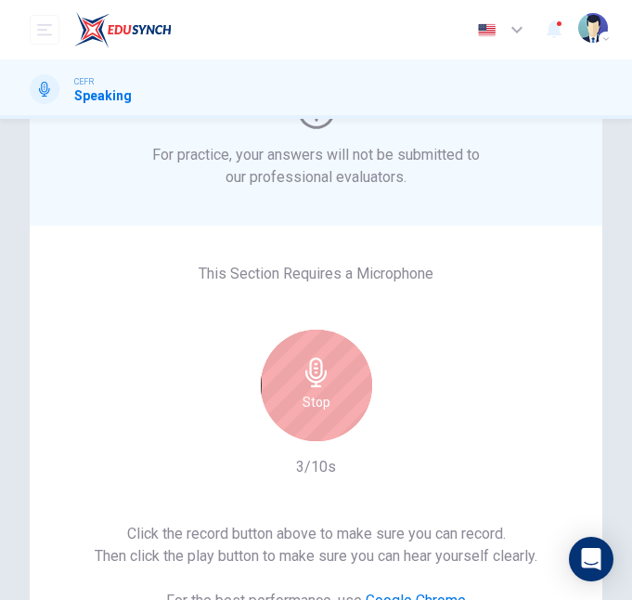
scroll to position [102, 0]
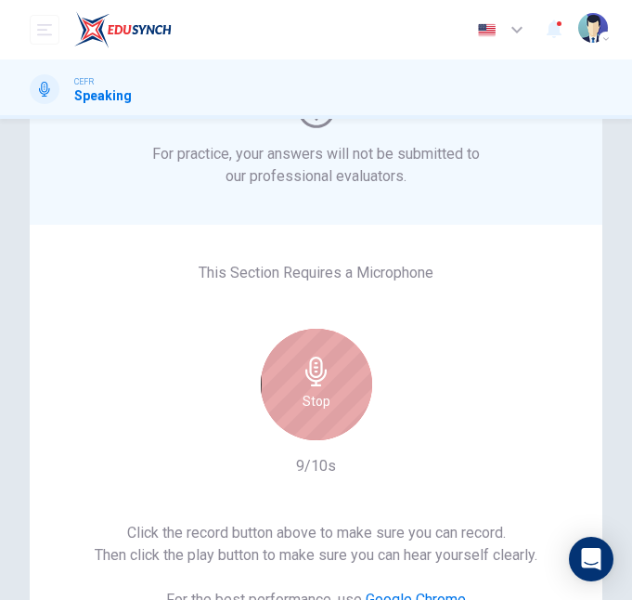
click at [346, 409] on div "Stop" at bounding box center [316, 384] width 111 height 111
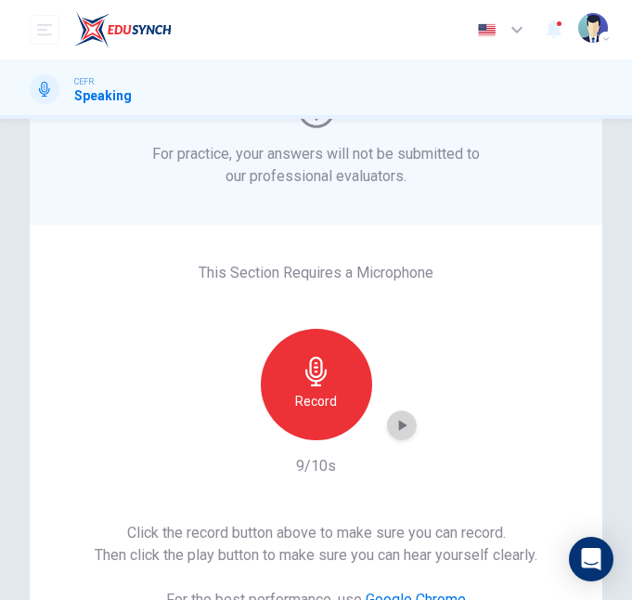
click at [398, 433] on icon "button" at bounding box center [402, 425] width 19 height 19
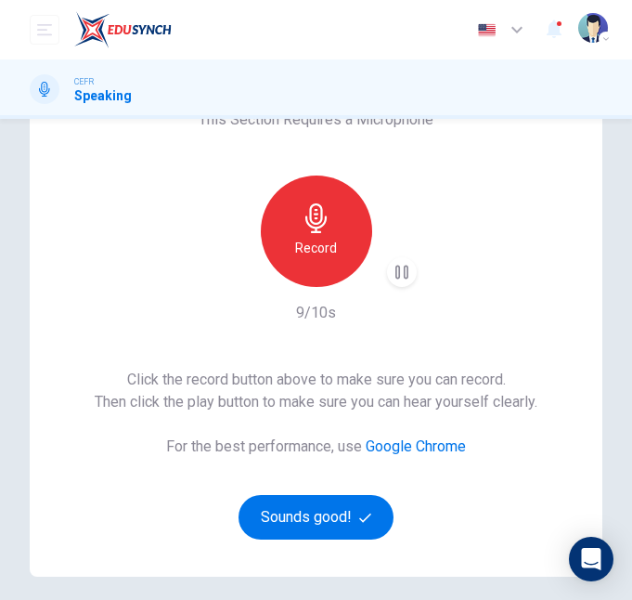
scroll to position [280, 0]
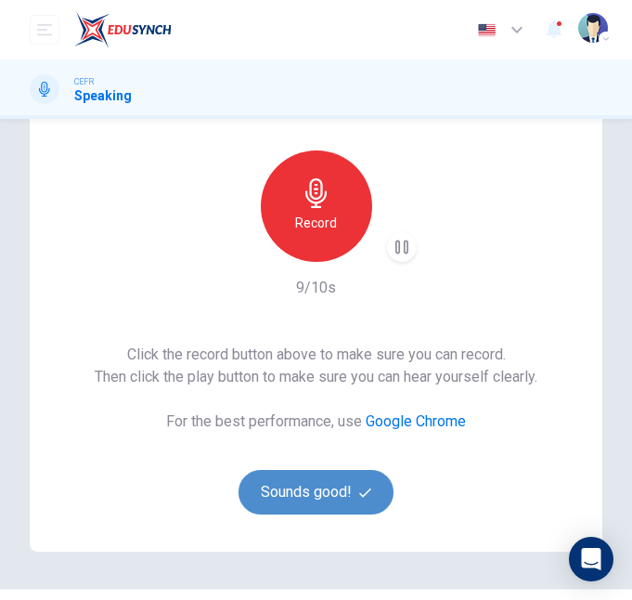
click at [310, 489] on button "Sounds good!" at bounding box center [317, 492] width 156 height 45
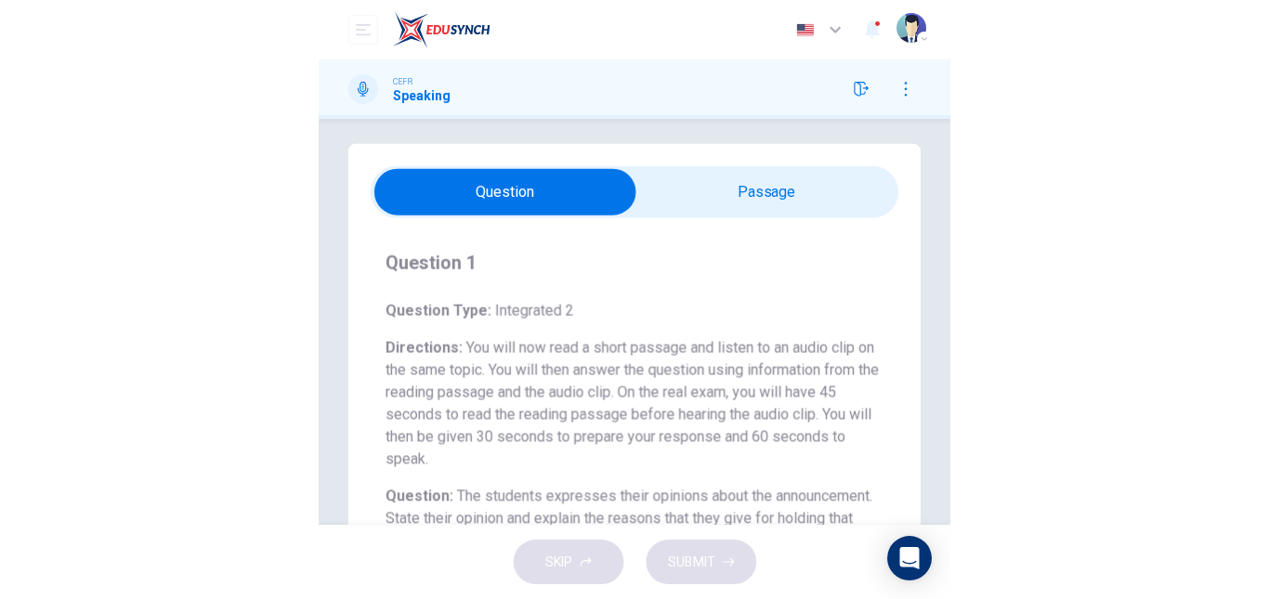
scroll to position [0, 0]
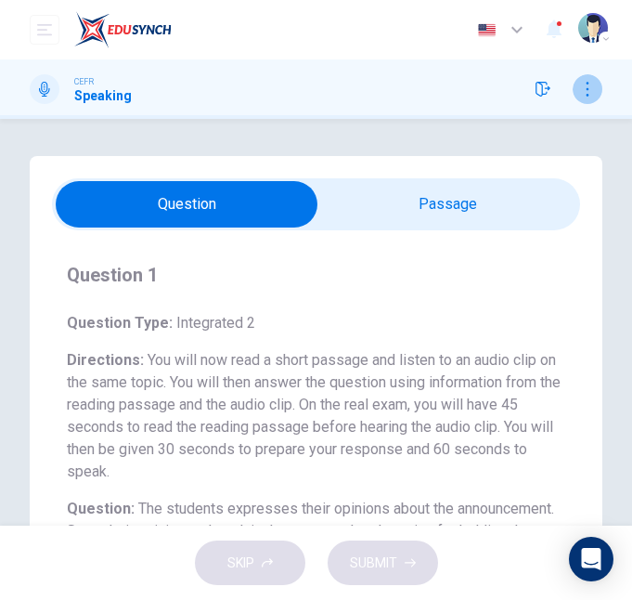
click at [590, 88] on icon "button" at bounding box center [587, 89] width 15 height 15
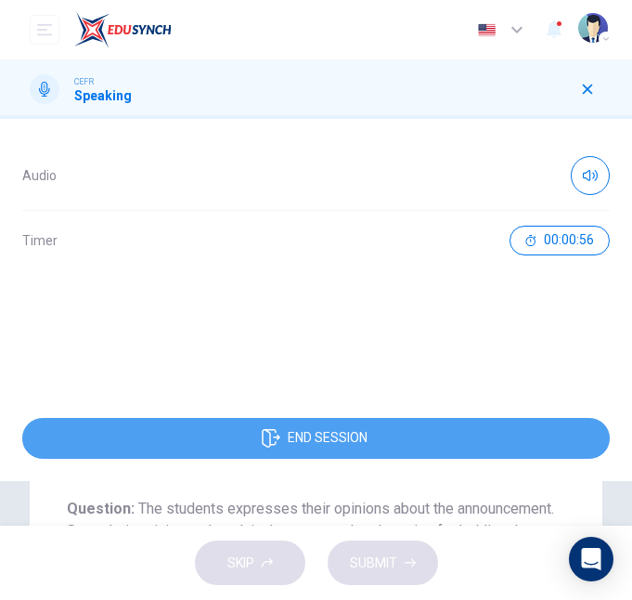
click at [436, 439] on button "END SESSION" at bounding box center [316, 438] width 588 height 41
